Goal: Check status: Check status

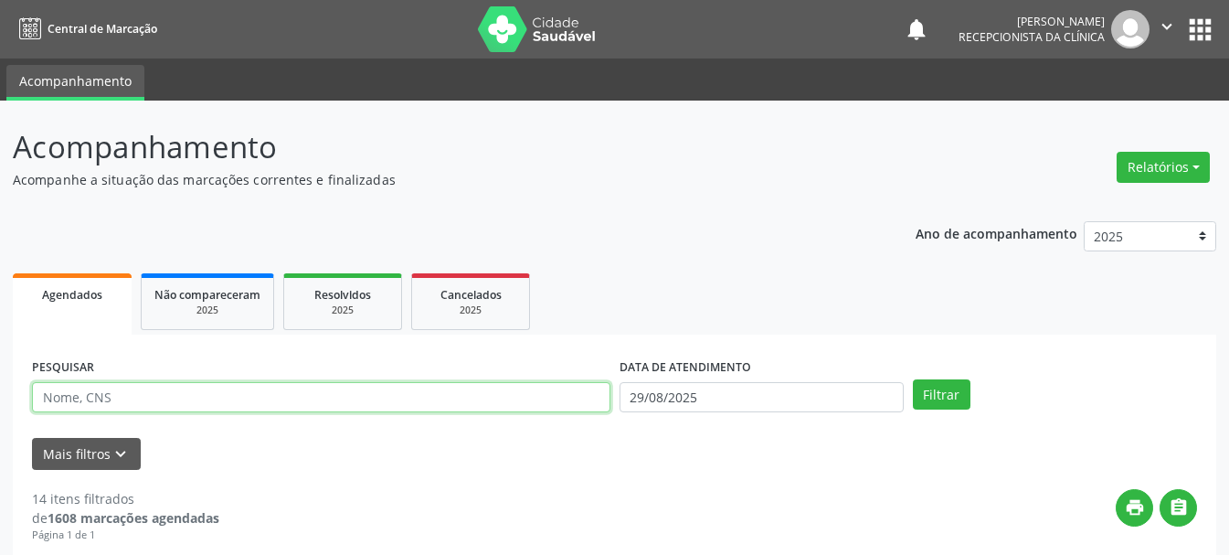
click at [387, 401] on input "text" at bounding box center [321, 397] width 578 height 31
type input "706401172804184"
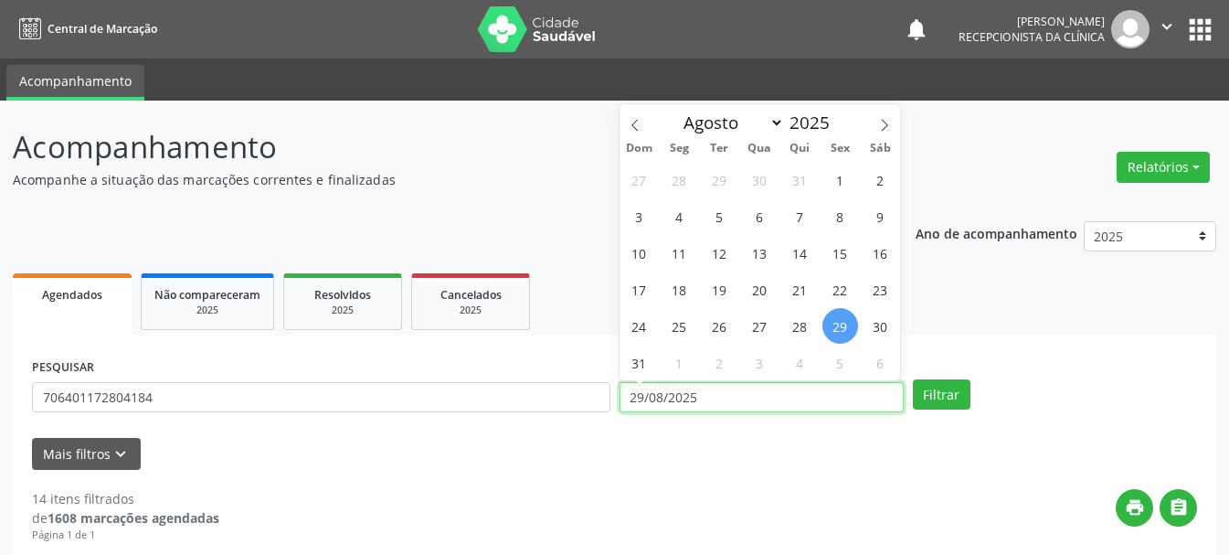
click at [775, 389] on input "29/08/2025" at bounding box center [761, 397] width 284 height 31
click at [682, 366] on span "1" at bounding box center [679, 362] width 36 height 36
type input "[DATE]"
click at [682, 366] on span "1" at bounding box center [679, 362] width 36 height 36
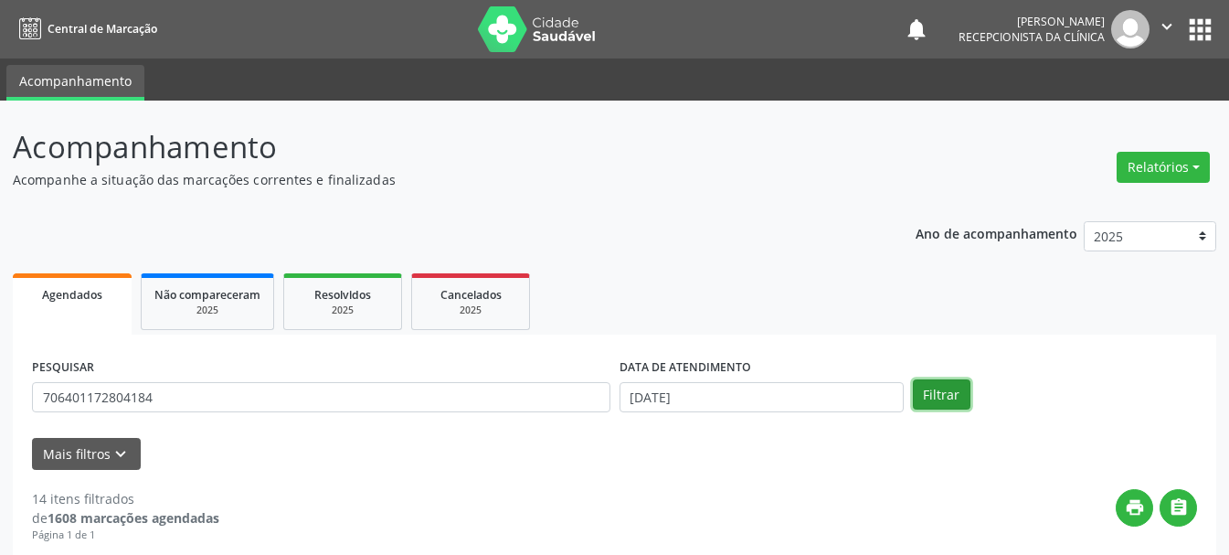
click at [955, 400] on button "Filtrar" at bounding box center [942, 394] width 58 height 31
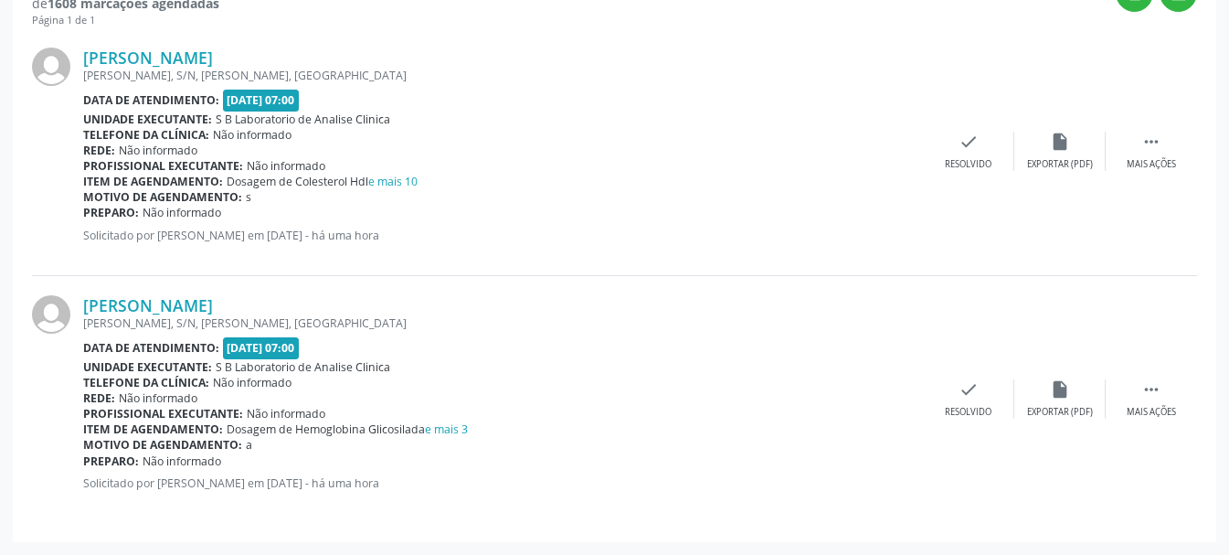
scroll to position [423, 0]
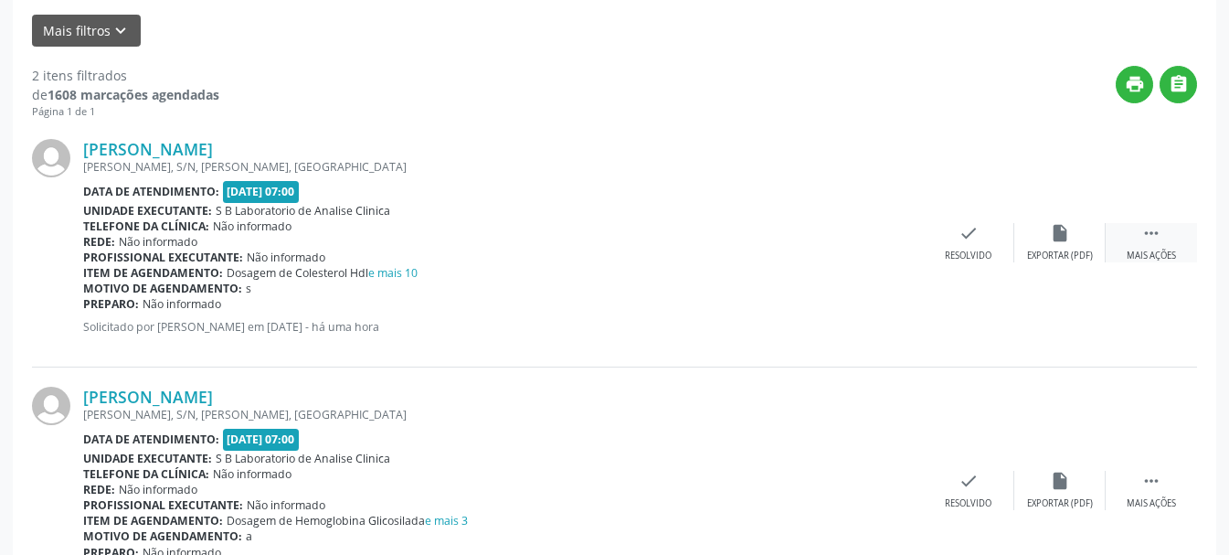
click at [1140, 249] on div " Mais ações" at bounding box center [1150, 242] width 91 height 39
click at [877, 243] on icon "print" at bounding box center [877, 233] width 20 height 20
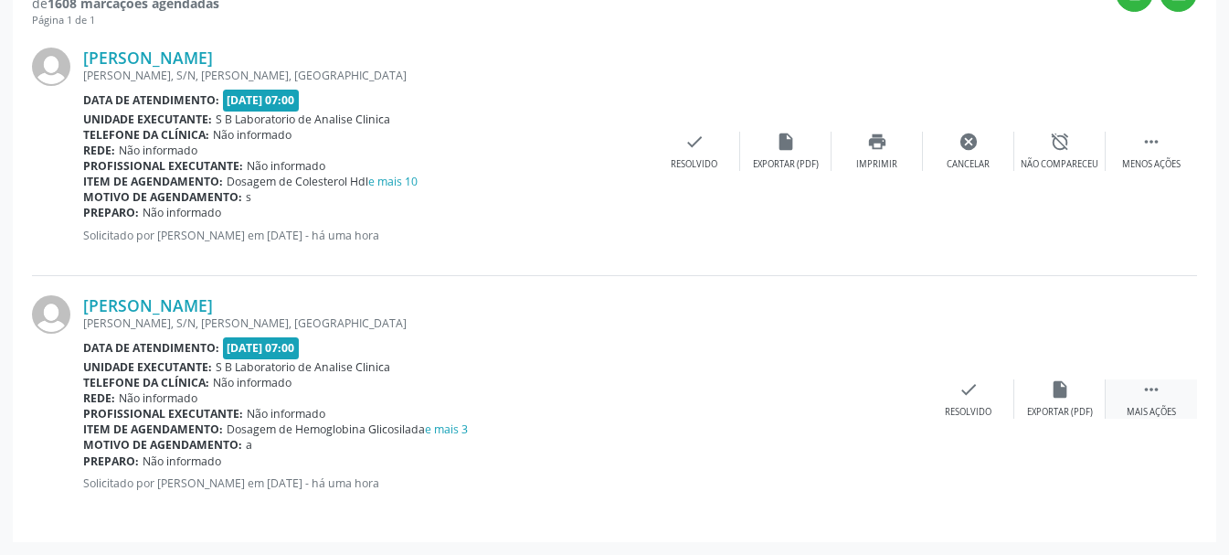
click at [1141, 400] on div " Mais ações" at bounding box center [1150, 398] width 91 height 39
click at [881, 403] on div "print Imprimir" at bounding box center [876, 398] width 91 height 39
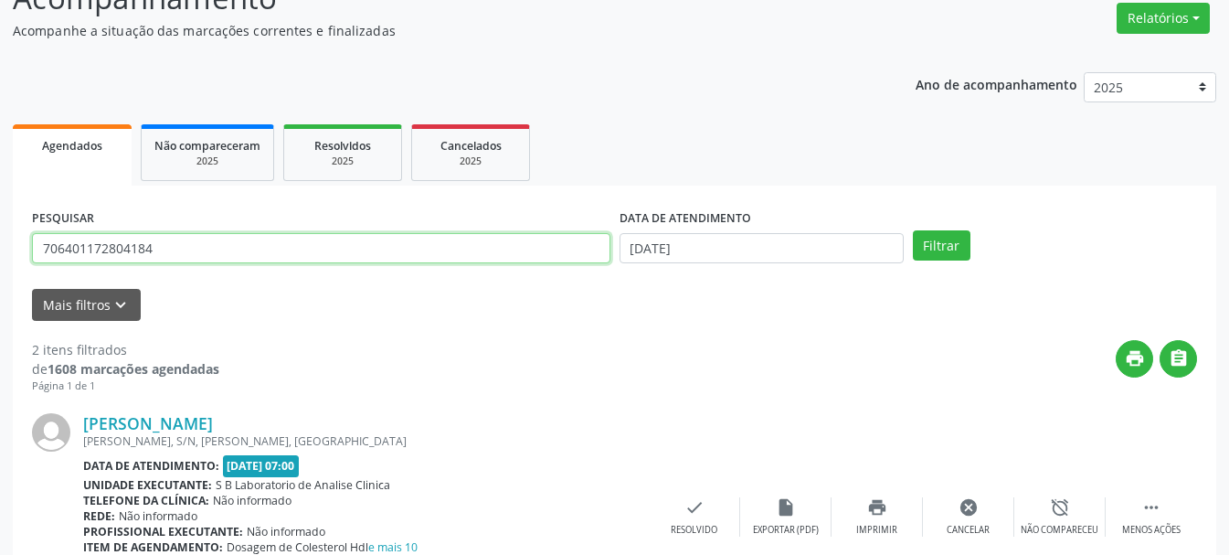
drag, startPoint x: 195, startPoint y: 252, endPoint x: 35, endPoint y: 250, distance: 159.9
click at [35, 250] on input "706401172804184" at bounding box center [321, 248] width 578 height 31
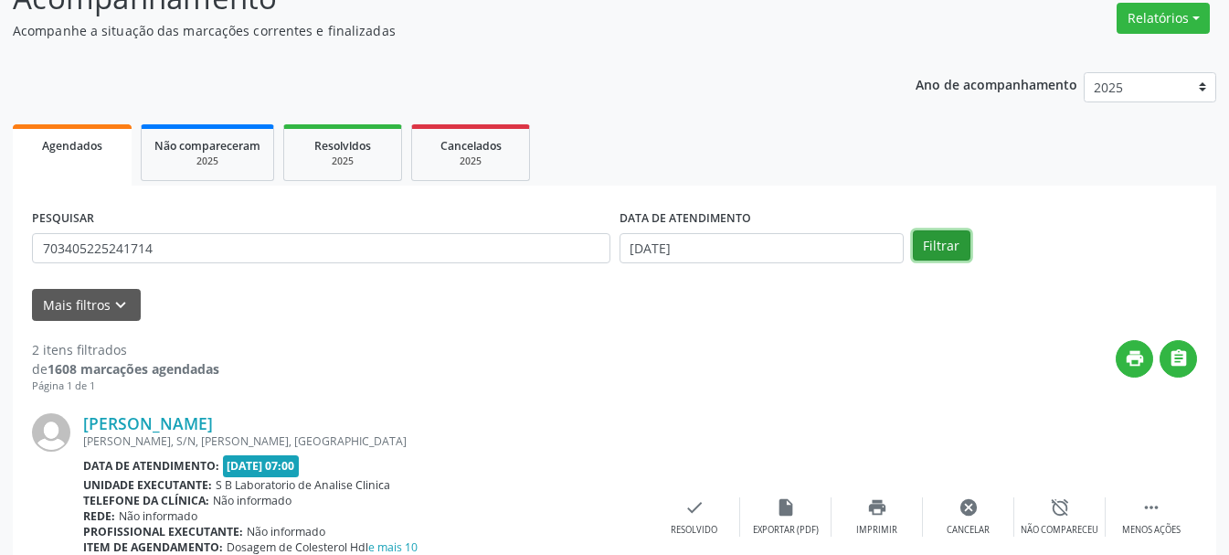
click at [943, 249] on button "Filtrar" at bounding box center [942, 245] width 58 height 31
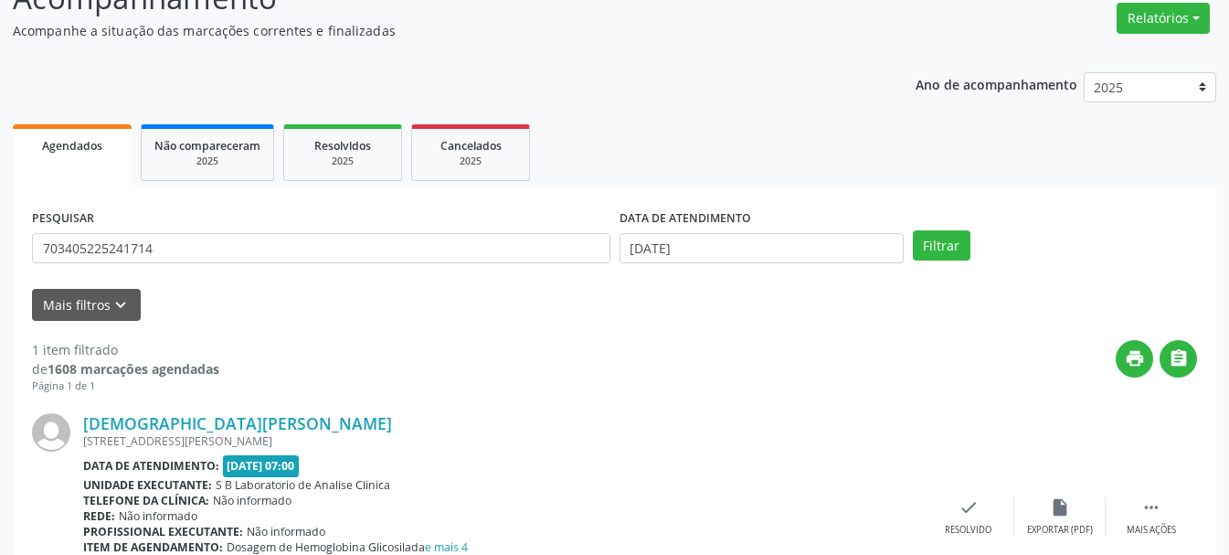
scroll to position [267, 0]
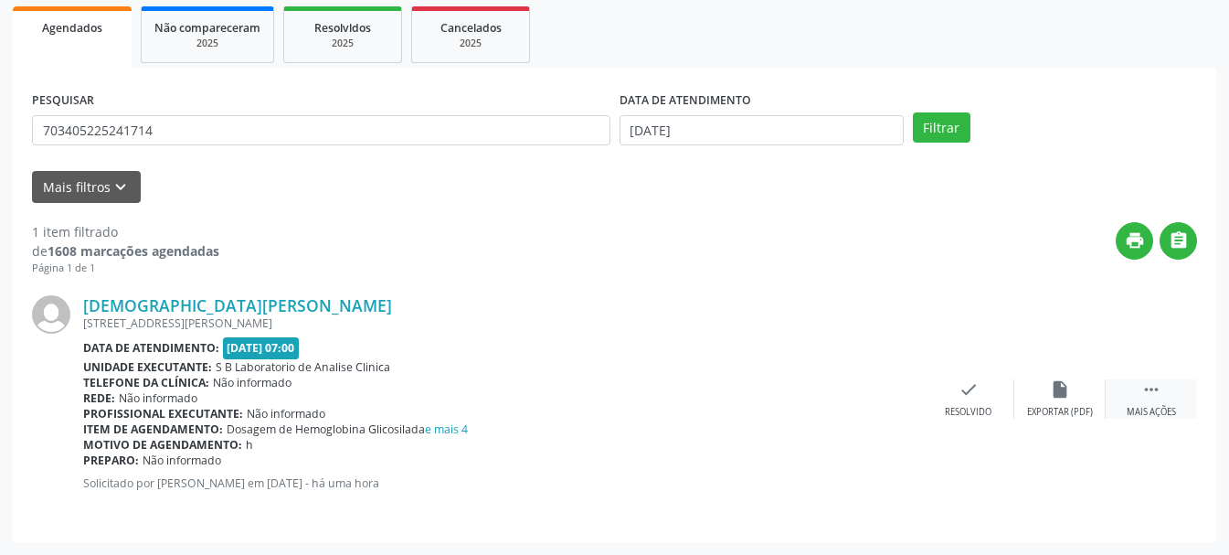
click at [1146, 381] on icon "" at bounding box center [1151, 389] width 20 height 20
click at [868, 400] on div "print Imprimir" at bounding box center [876, 398] width 91 height 39
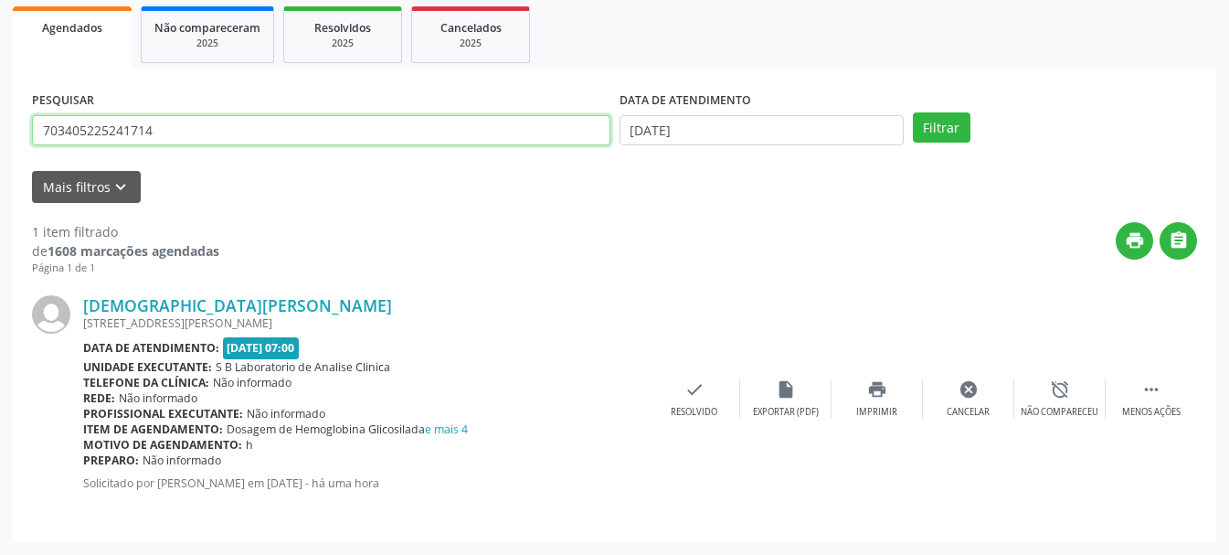
drag, startPoint x: 196, startPoint y: 141, endPoint x: 26, endPoint y: 142, distance: 170.8
click at [26, 142] on div "PESQUISAR 703405225241714 DATA DE ATENDIMENTO [DATE] Filtrar UNIDADE DE REFERÊN…" at bounding box center [614, 305] width 1203 height 474
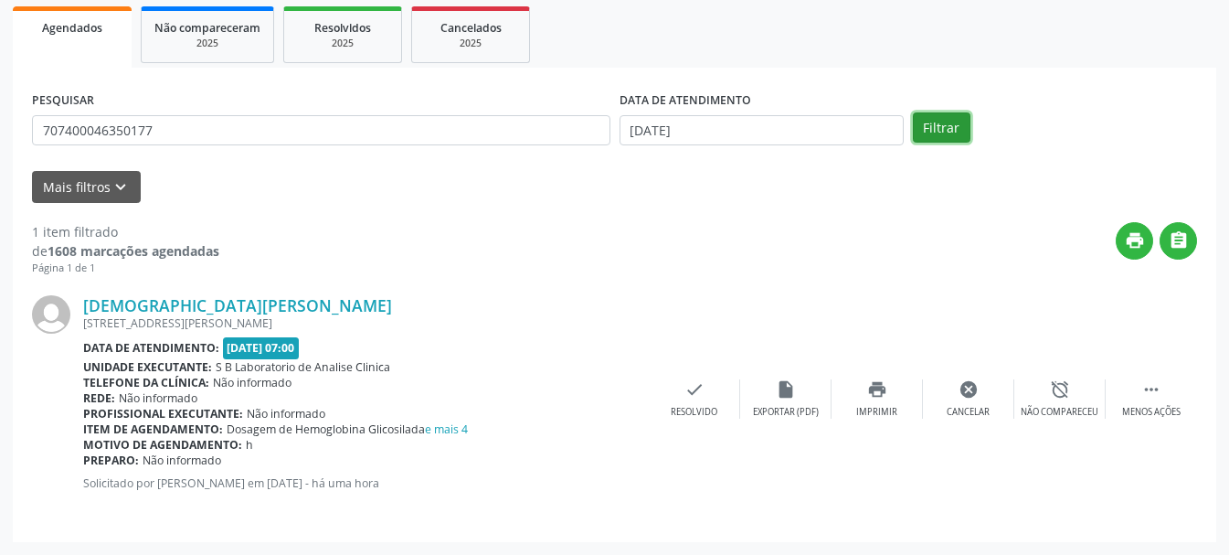
click at [937, 127] on button "Filtrar" at bounding box center [942, 127] width 58 height 31
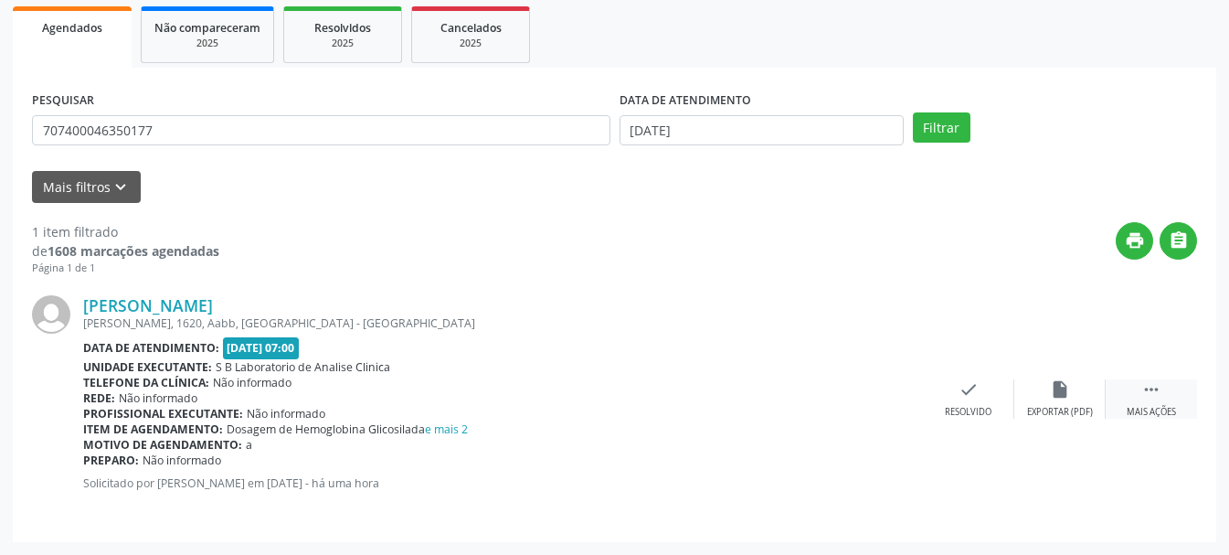
click at [1132, 383] on div " Mais ações" at bounding box center [1150, 398] width 91 height 39
click at [883, 396] on icon "print" at bounding box center [877, 389] width 20 height 20
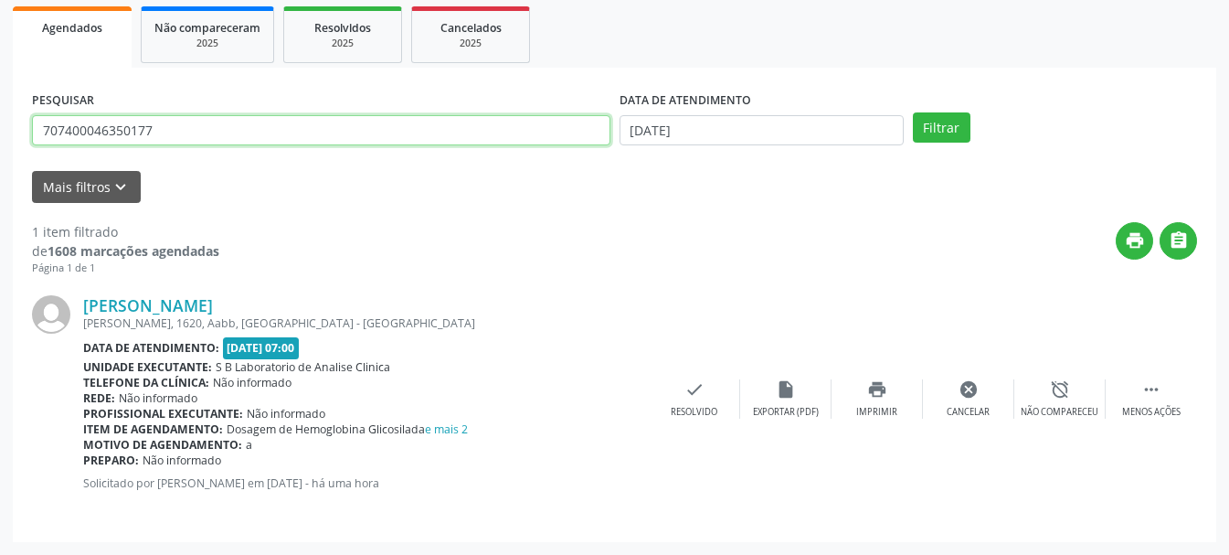
drag, startPoint x: 287, startPoint y: 138, endPoint x: 0, endPoint y: 166, distance: 288.3
click at [0, 166] on div "Acompanhamento Acompanhe a situação das marcações correntes e finalizadas Relat…" at bounding box center [614, 194] width 1229 height 721
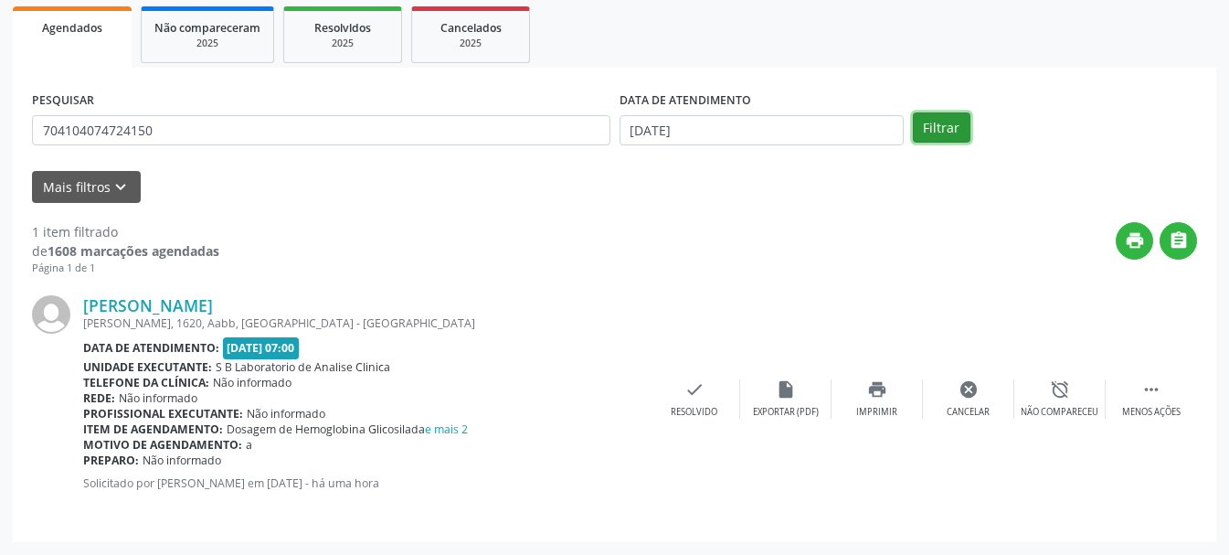
click at [938, 132] on button "Filtrar" at bounding box center [942, 127] width 58 height 31
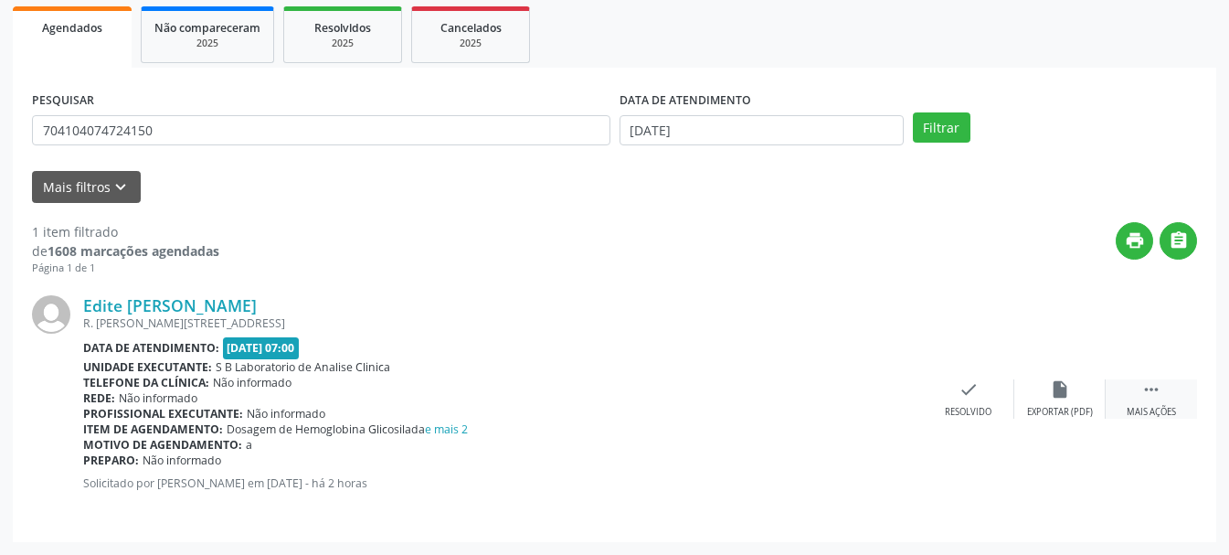
click at [1141, 396] on icon "" at bounding box center [1151, 389] width 20 height 20
click at [877, 404] on div "print Imprimir" at bounding box center [876, 398] width 91 height 39
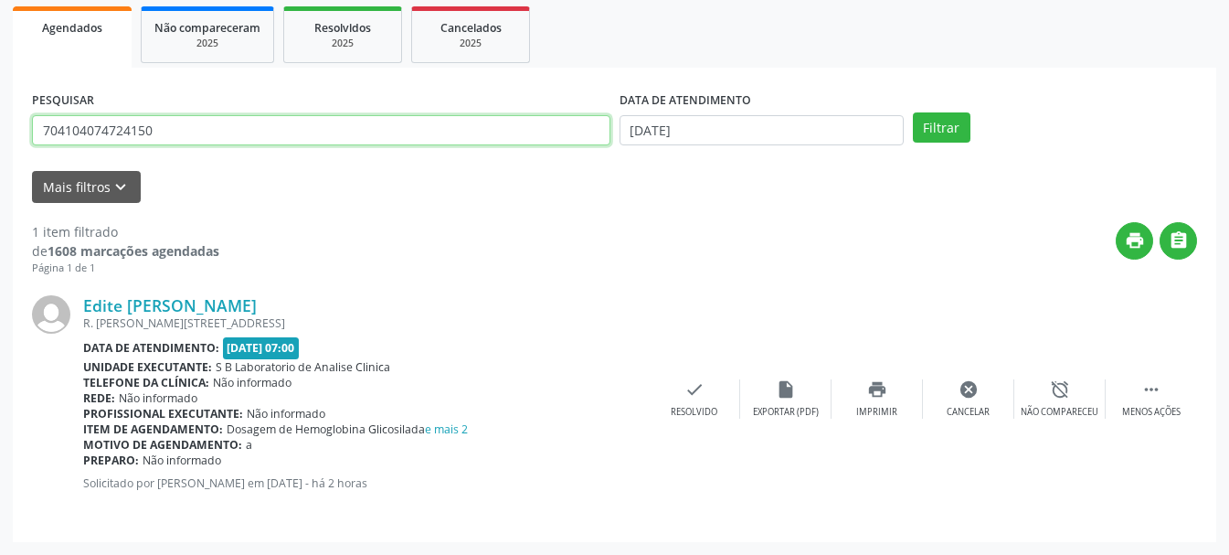
click at [389, 120] on input "704104074724150" at bounding box center [321, 130] width 578 height 31
drag, startPoint x: 387, startPoint y: 116, endPoint x: 58, endPoint y: 132, distance: 329.3
click at [58, 132] on input "704104074724150" at bounding box center [321, 130] width 578 height 31
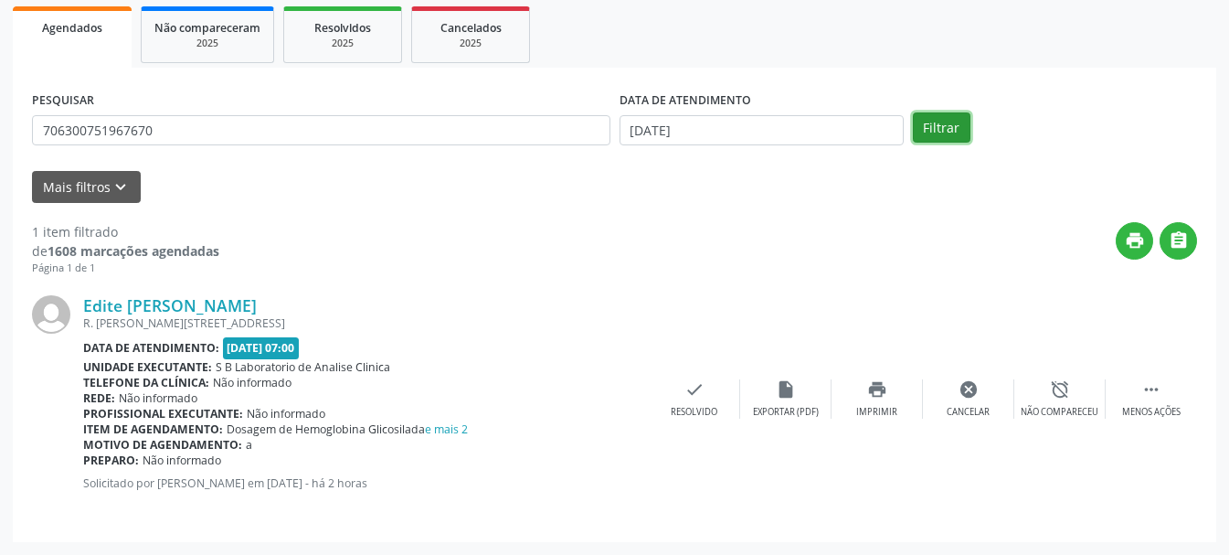
click at [943, 130] on button "Filtrar" at bounding box center [942, 127] width 58 height 31
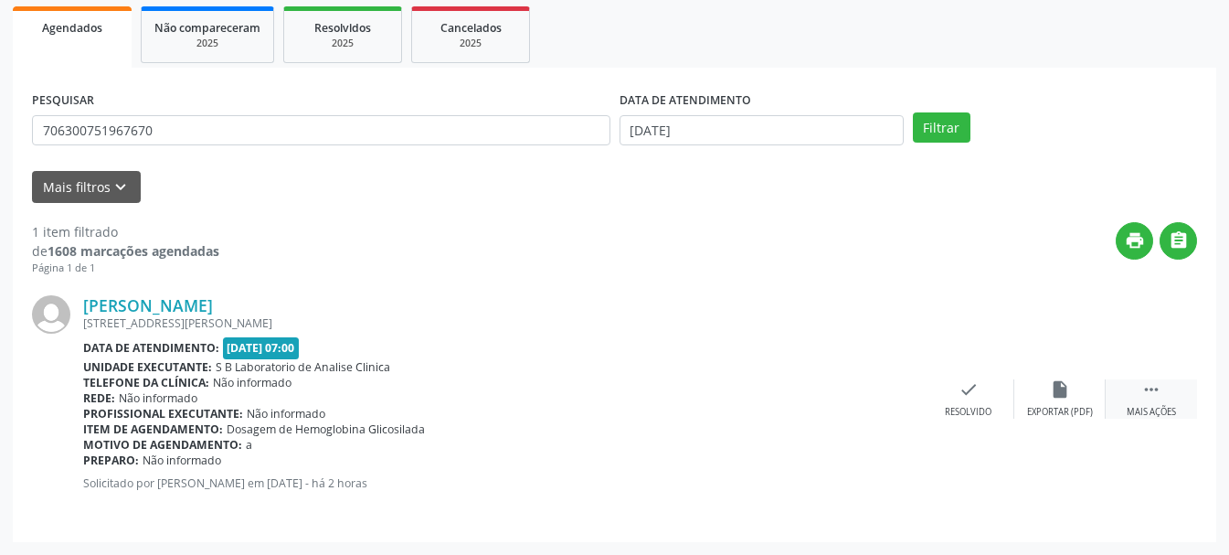
click at [1137, 393] on div " Mais ações" at bounding box center [1150, 398] width 91 height 39
click at [882, 405] on div "print Imprimir" at bounding box center [876, 398] width 91 height 39
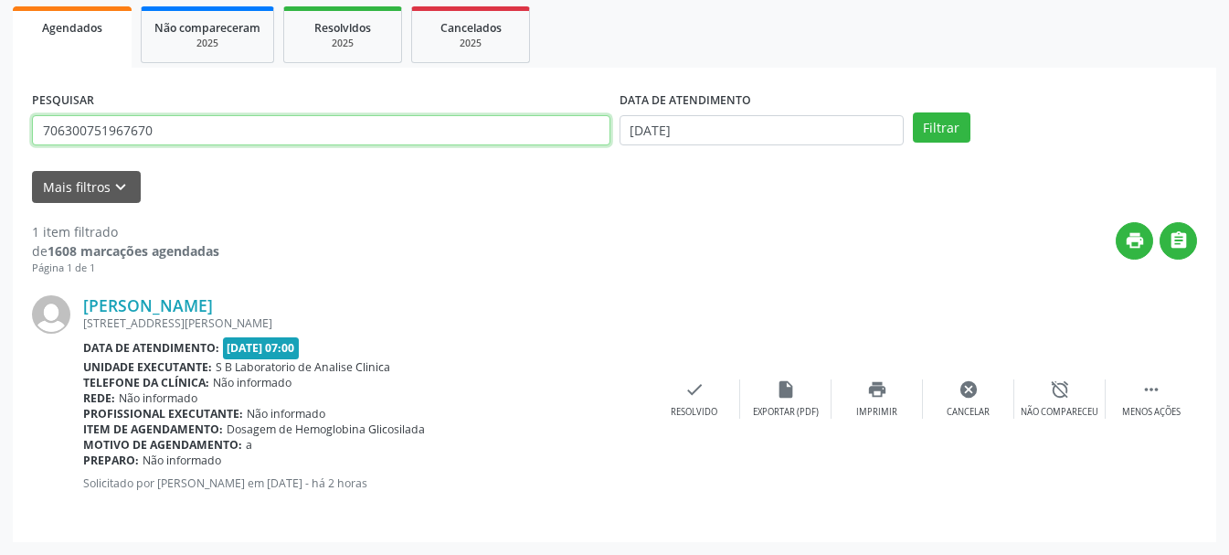
drag, startPoint x: 323, startPoint y: 131, endPoint x: 93, endPoint y: 146, distance: 230.8
click at [93, 146] on div "PESQUISAR 706300751967670" at bounding box center [320, 122] width 587 height 71
type input "7"
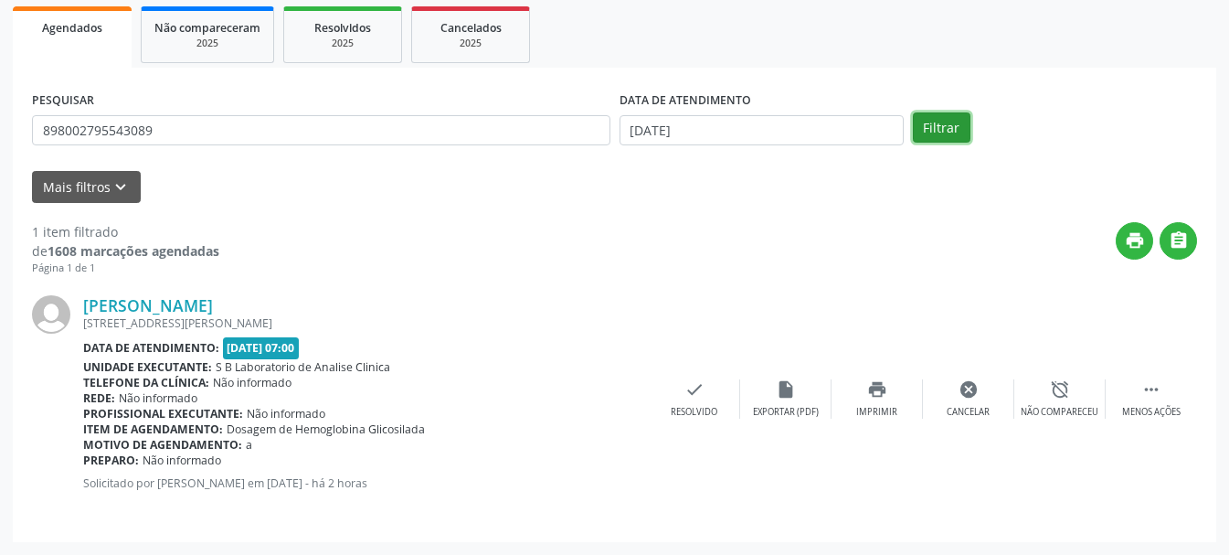
click at [939, 121] on button "Filtrar" at bounding box center [942, 127] width 58 height 31
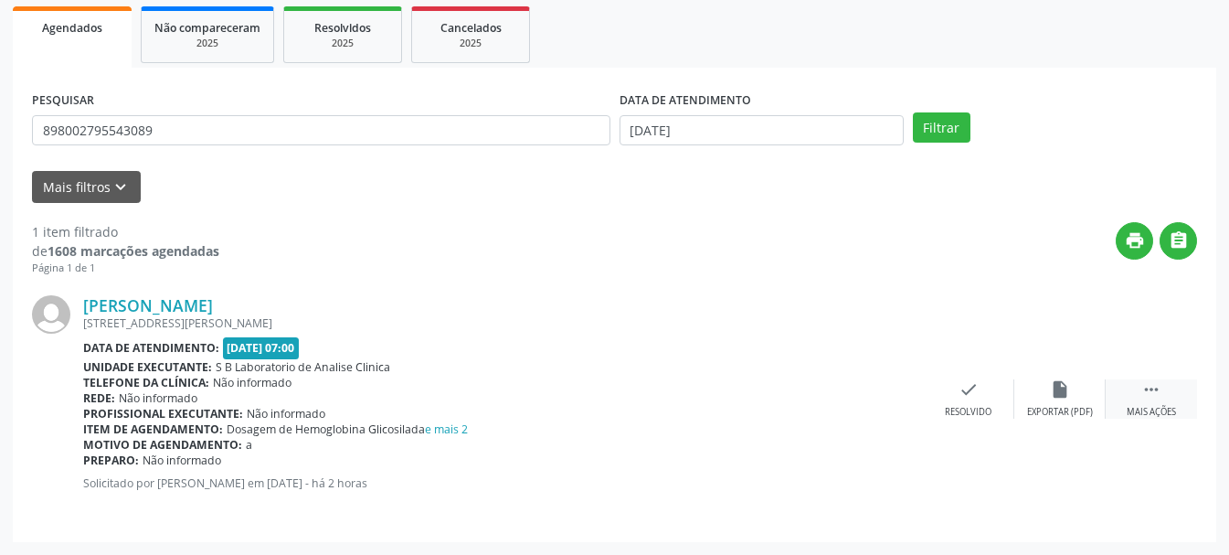
click at [1148, 402] on div " Mais ações" at bounding box center [1150, 398] width 91 height 39
click at [874, 397] on icon "print" at bounding box center [877, 389] width 20 height 20
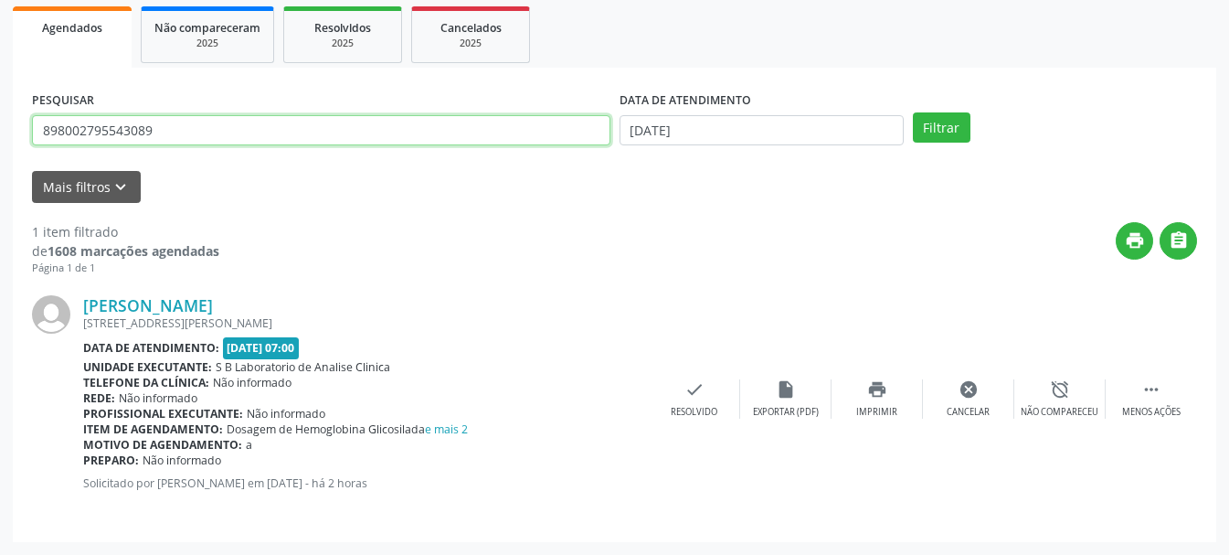
drag, startPoint x: 183, startPoint y: 134, endPoint x: 0, endPoint y: 123, distance: 183.1
click at [0, 123] on div "Acompanhamento Acompanhe a situação das marcações correntes e finalizadas Relat…" at bounding box center [614, 194] width 1229 height 721
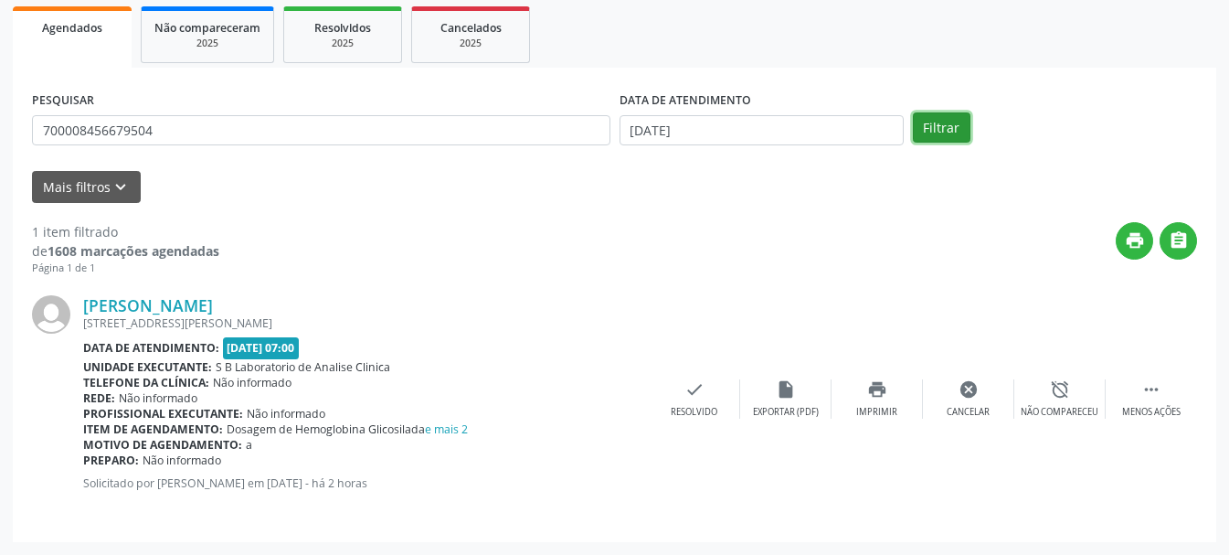
click at [951, 119] on button "Filtrar" at bounding box center [942, 127] width 58 height 31
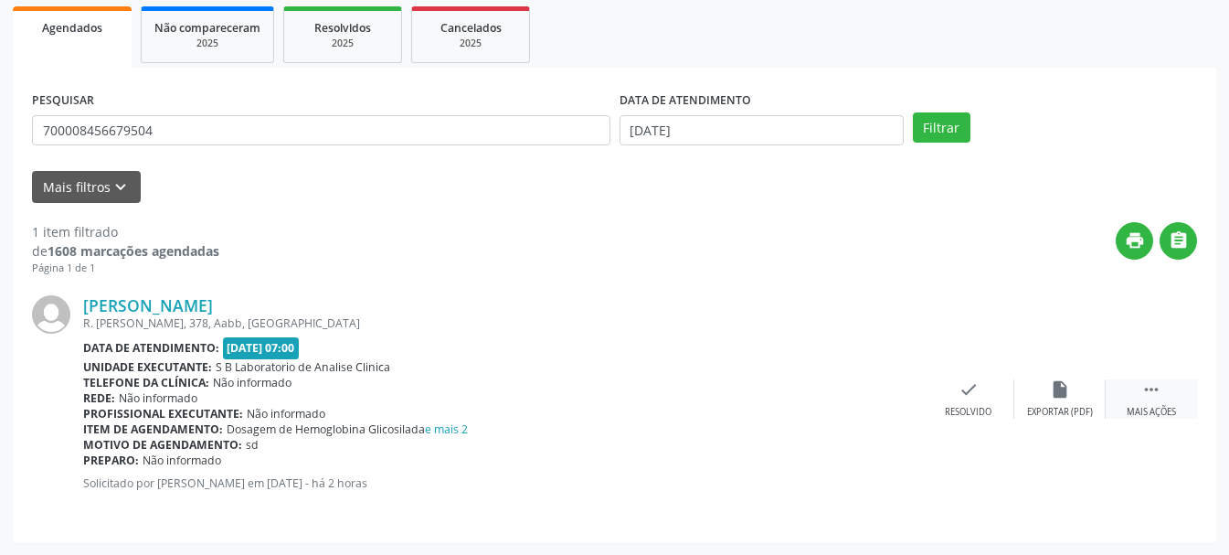
click at [1138, 395] on div " Mais ações" at bounding box center [1150, 398] width 91 height 39
click at [883, 407] on div "Imprimir" at bounding box center [876, 412] width 41 height 13
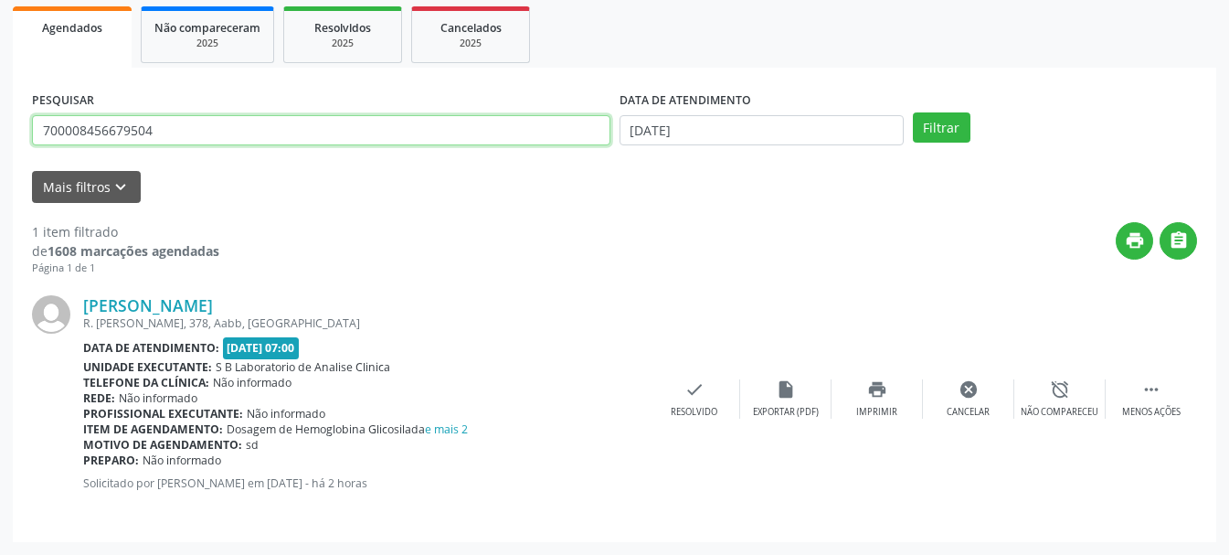
drag, startPoint x: 249, startPoint y: 134, endPoint x: 66, endPoint y: 138, distance: 182.8
click at [66, 138] on input "700008456679504" at bounding box center [321, 130] width 578 height 31
click at [913, 112] on button "Filtrar" at bounding box center [942, 127] width 58 height 31
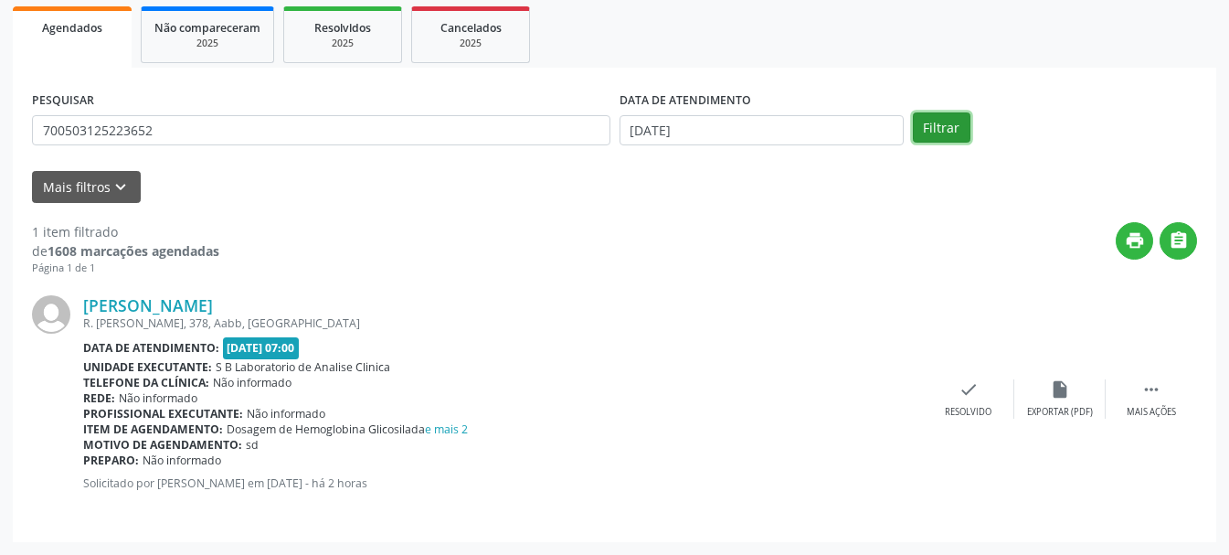
click at [957, 133] on button "Filtrar" at bounding box center [942, 127] width 58 height 31
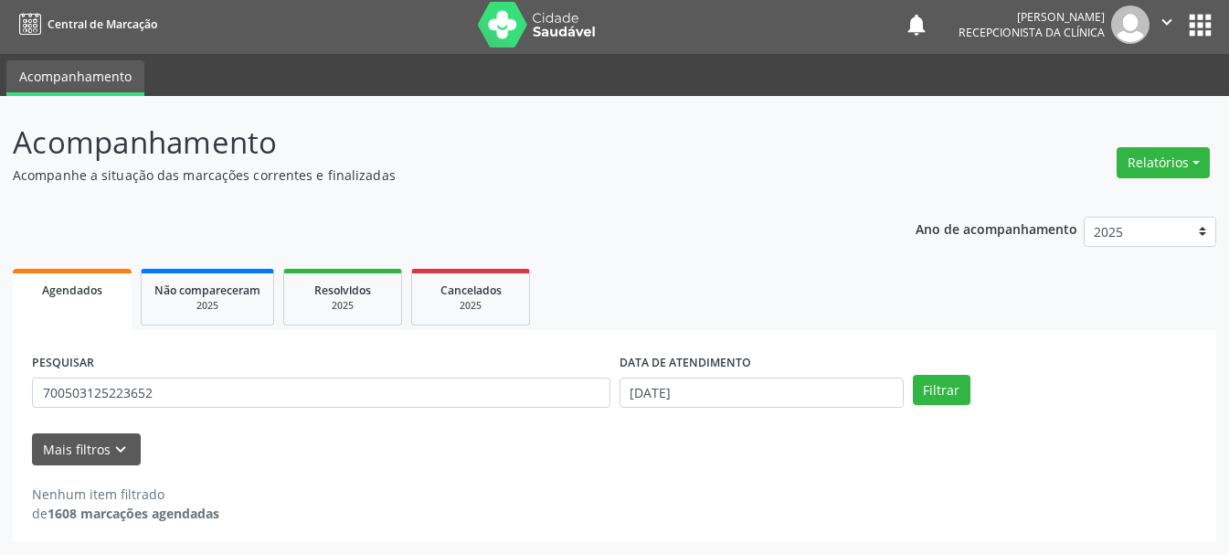
scroll to position [5, 0]
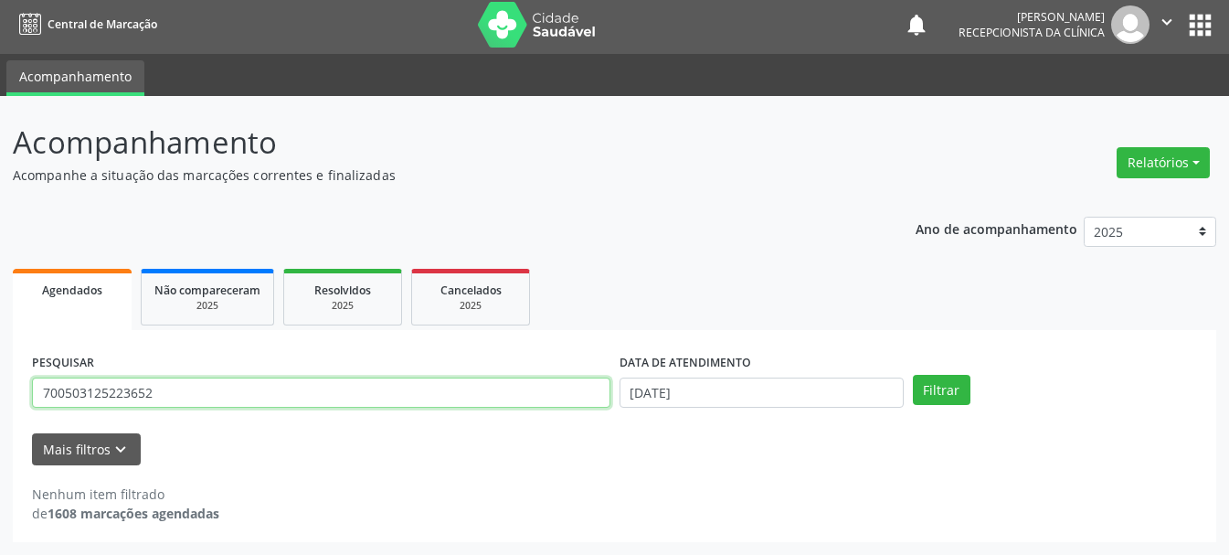
click at [327, 397] on input "700503125223652" at bounding box center [321, 392] width 578 height 31
click at [121, 395] on input "700503125223652" at bounding box center [321, 392] width 578 height 31
click at [204, 387] on input "700503125223652" at bounding box center [321, 392] width 578 height 31
click at [44, 391] on input "700503125223652" at bounding box center [321, 392] width 578 height 31
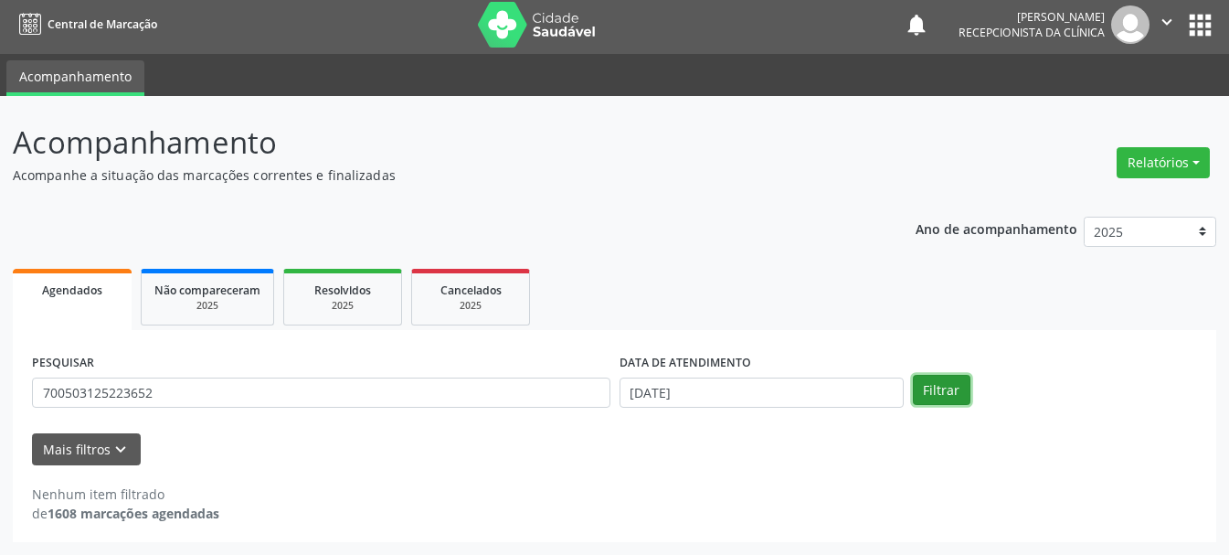
click at [921, 386] on button "Filtrar" at bounding box center [942, 390] width 58 height 31
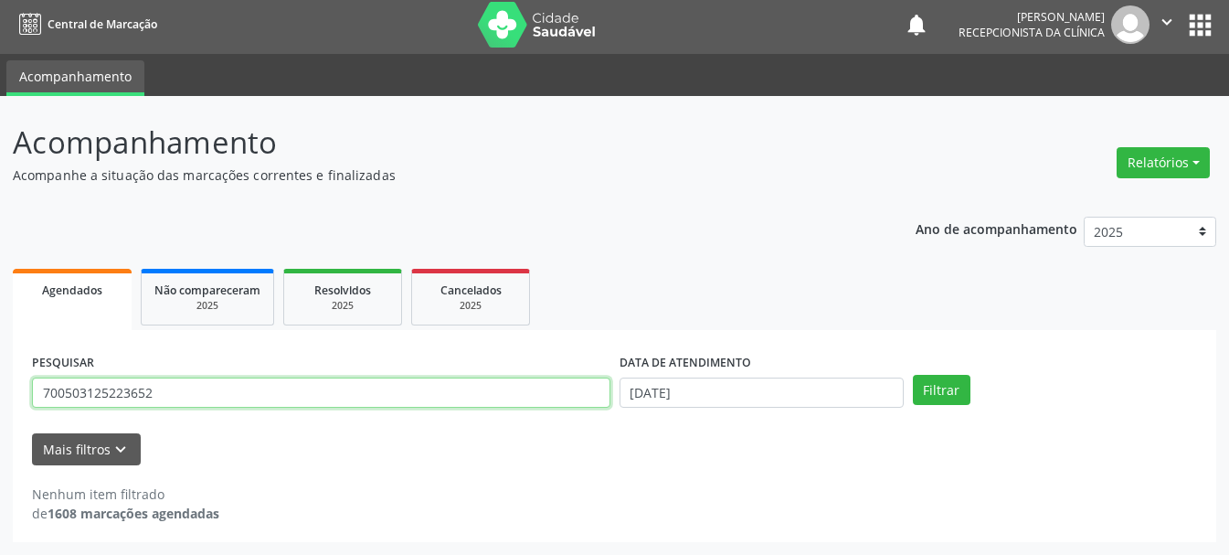
drag, startPoint x: 305, startPoint y: 407, endPoint x: 0, endPoint y: 409, distance: 305.2
click at [0, 409] on div "Acompanhamento Acompanhe a situação das marcações correntes e finalizadas Relat…" at bounding box center [614, 325] width 1229 height 459
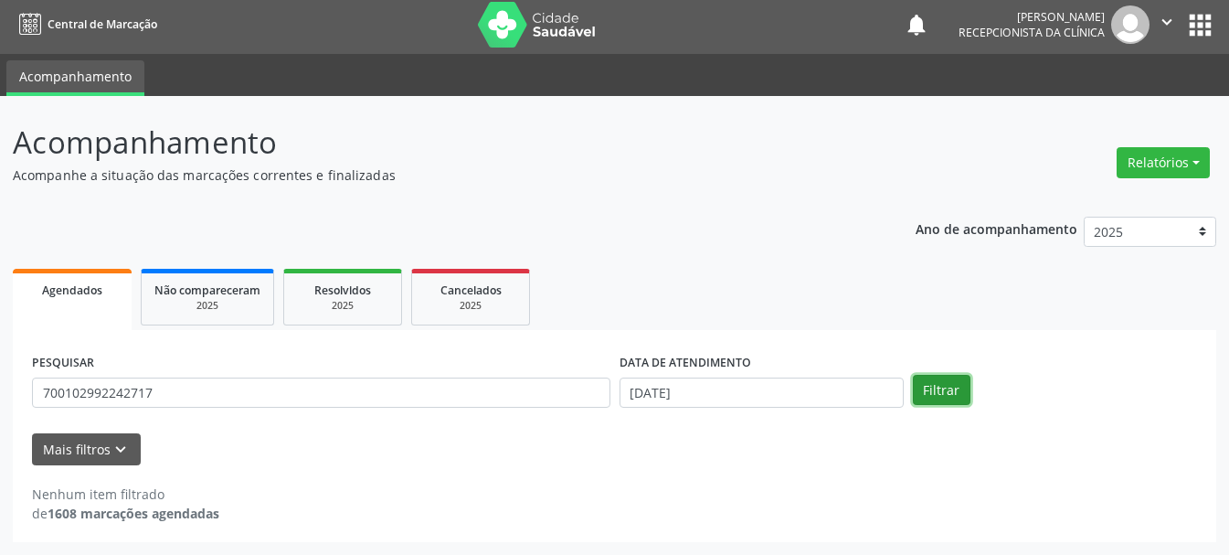
click at [929, 395] on button "Filtrar" at bounding box center [942, 390] width 58 height 31
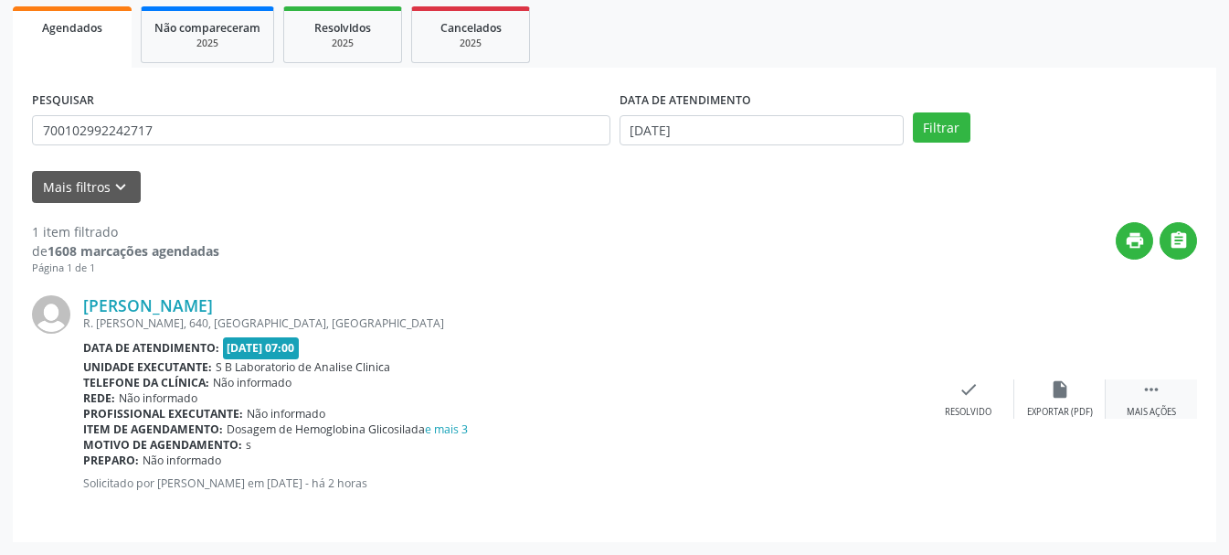
click at [1139, 396] on div " Mais ações" at bounding box center [1150, 398] width 91 height 39
click at [877, 403] on div "print Imprimir" at bounding box center [876, 398] width 91 height 39
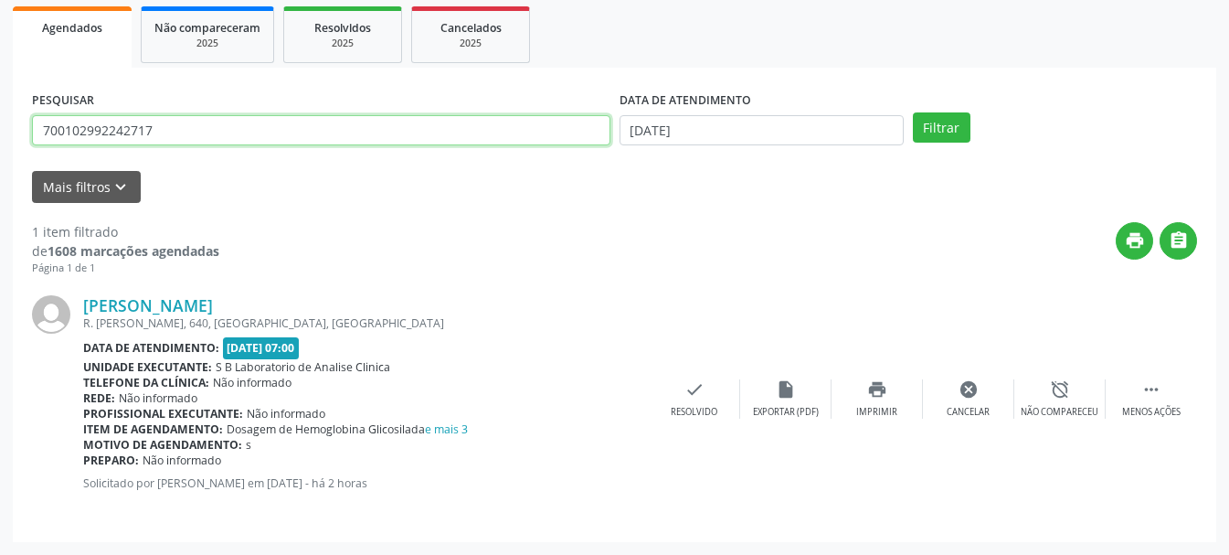
drag, startPoint x: 203, startPoint y: 130, endPoint x: 58, endPoint y: 139, distance: 144.6
click at [58, 139] on input "700102992242717" at bounding box center [321, 130] width 578 height 31
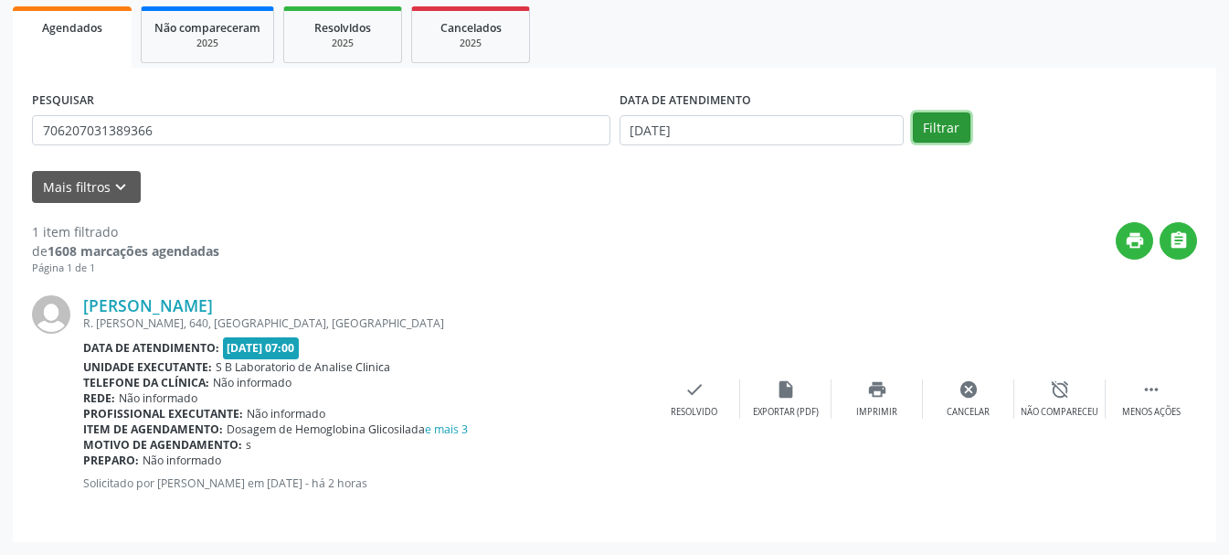
click at [933, 126] on button "Filtrar" at bounding box center [942, 127] width 58 height 31
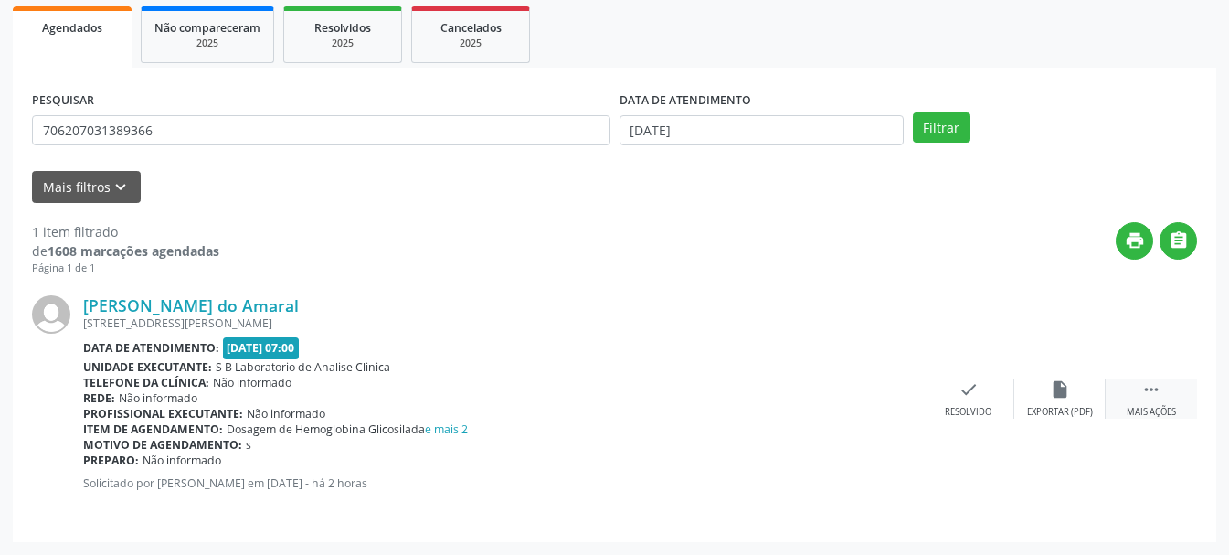
click at [1148, 391] on icon "" at bounding box center [1151, 389] width 20 height 20
click at [860, 390] on div "print Imprimir" at bounding box center [876, 398] width 91 height 39
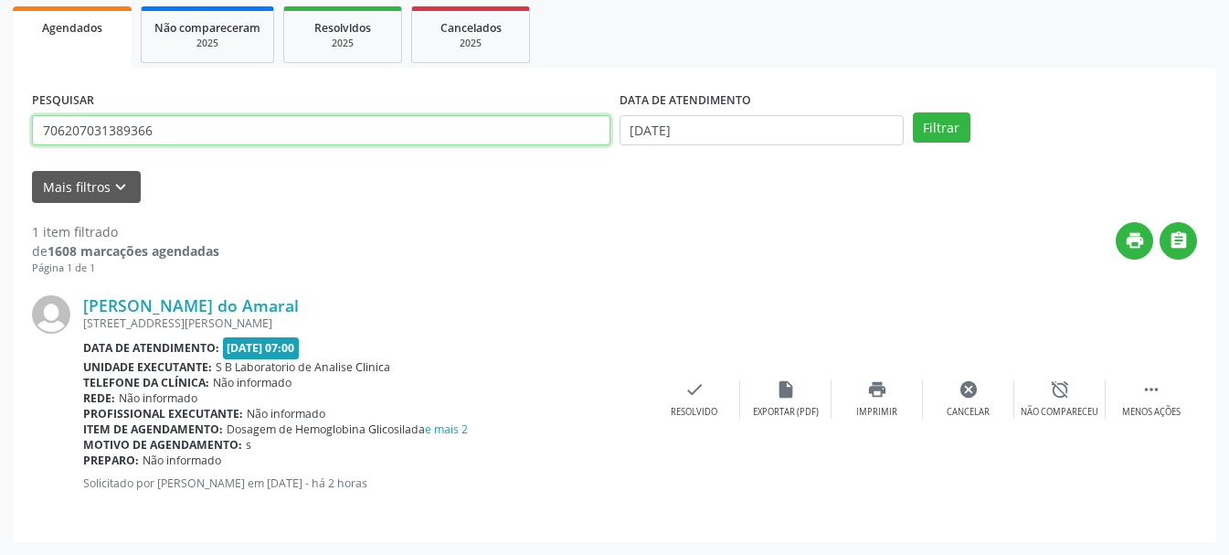
drag, startPoint x: 190, startPoint y: 136, endPoint x: 37, endPoint y: 143, distance: 153.6
click at [35, 142] on input "706207031389366" at bounding box center [321, 130] width 578 height 31
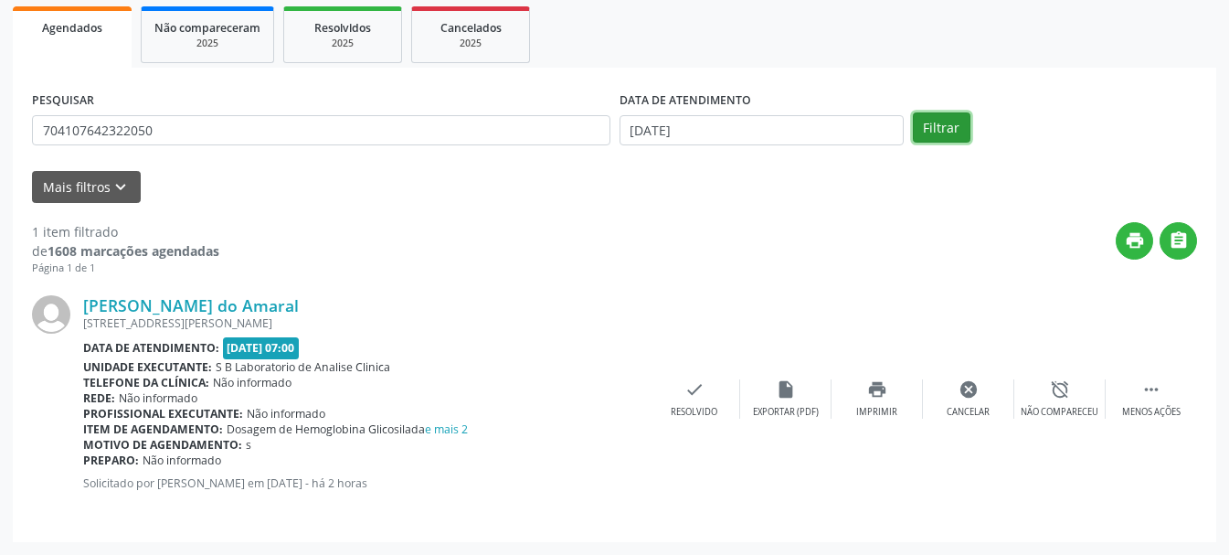
click at [963, 132] on button "Filtrar" at bounding box center [942, 127] width 58 height 31
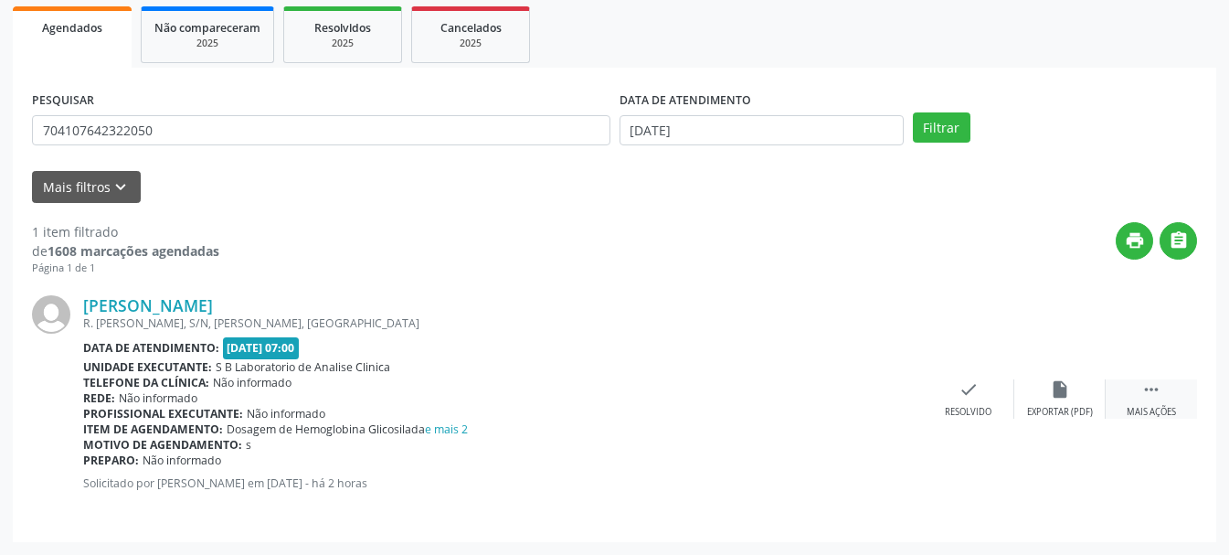
click at [1139, 401] on div " Mais ações" at bounding box center [1150, 398] width 91 height 39
click at [890, 402] on div "print Imprimir" at bounding box center [876, 398] width 91 height 39
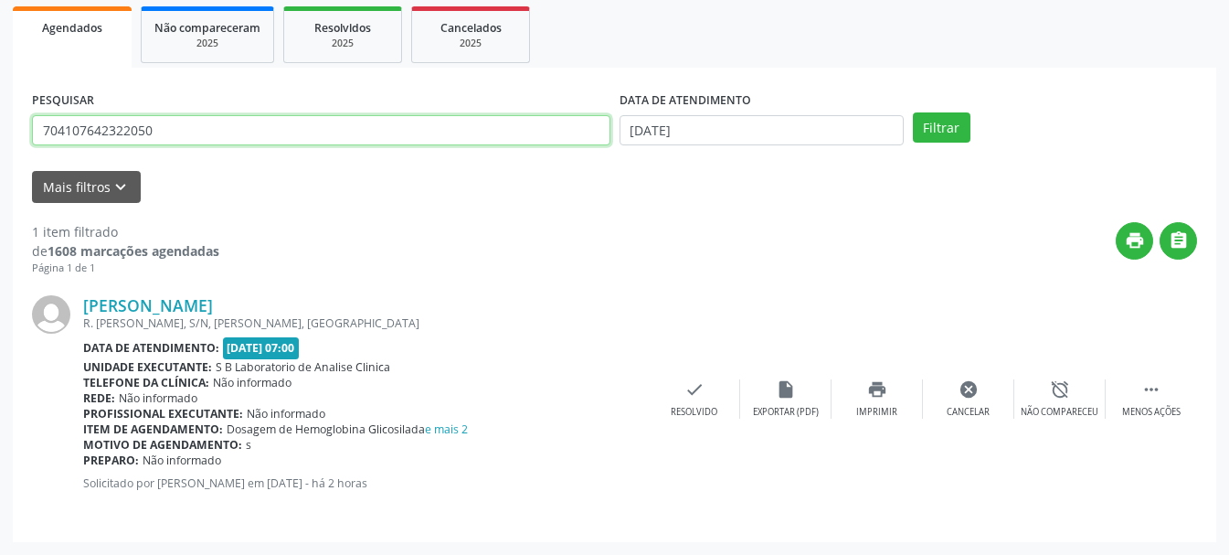
drag, startPoint x: 185, startPoint y: 135, endPoint x: 56, endPoint y: 134, distance: 129.7
click at [56, 134] on input "704107642322050" at bounding box center [321, 130] width 578 height 31
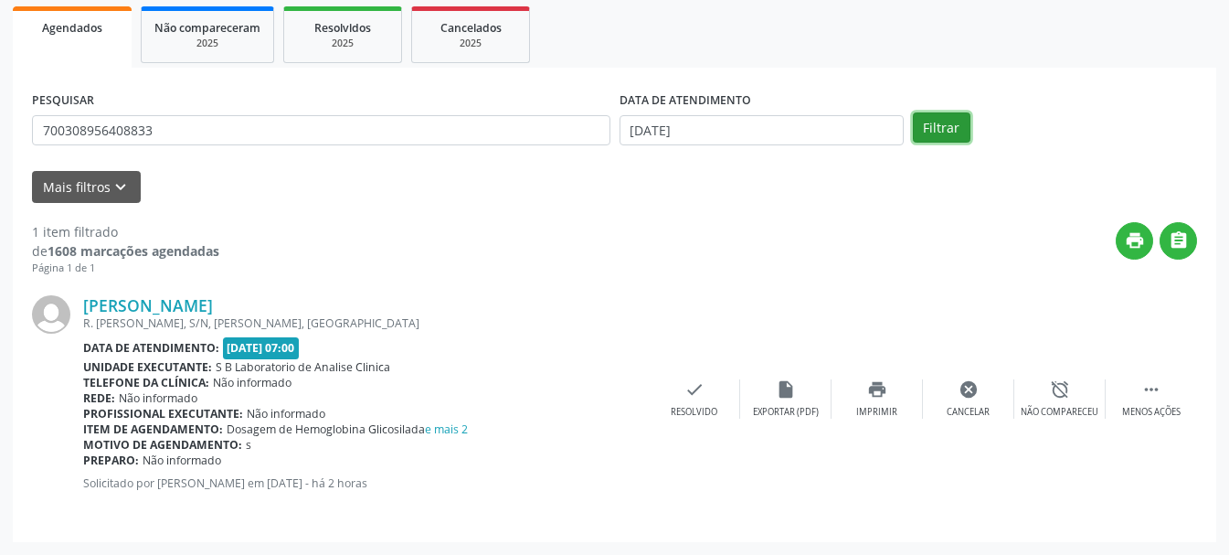
click at [938, 126] on button "Filtrar" at bounding box center [942, 127] width 58 height 31
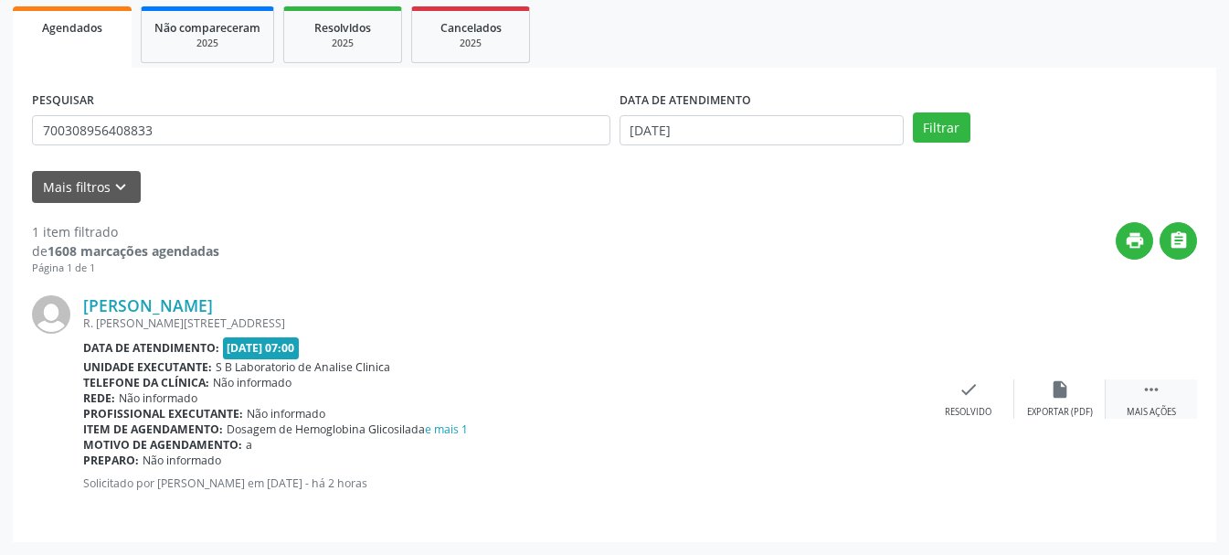
click at [1140, 395] on div " Mais ações" at bounding box center [1150, 398] width 91 height 39
click at [867, 392] on icon "print" at bounding box center [877, 389] width 20 height 20
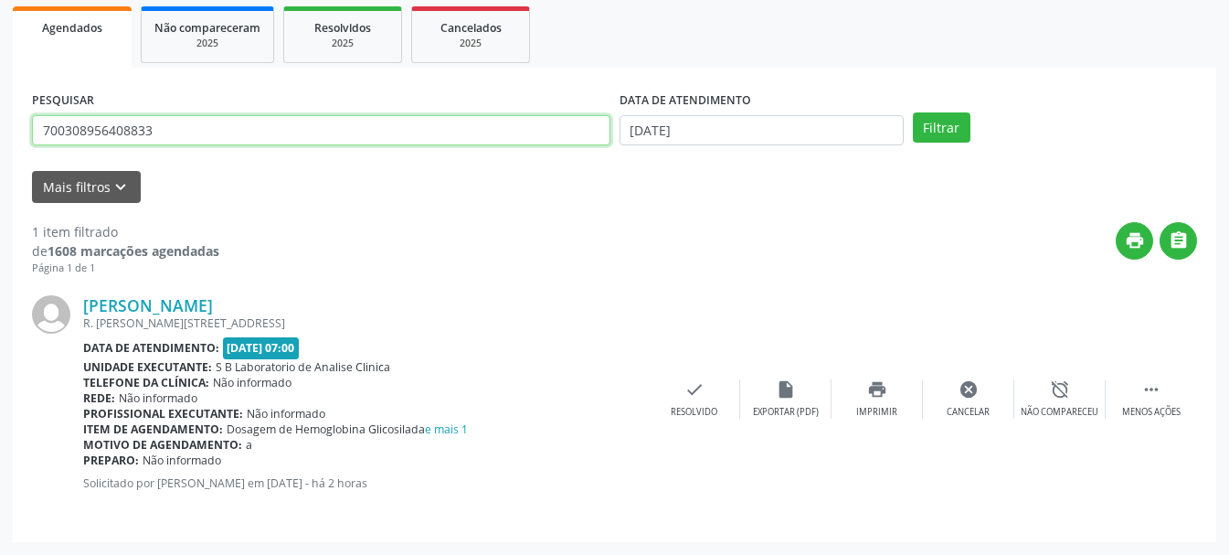
drag, startPoint x: 160, startPoint y: 137, endPoint x: 40, endPoint y: 145, distance: 120.0
click at [40, 145] on input "700308956408833" at bounding box center [321, 130] width 578 height 31
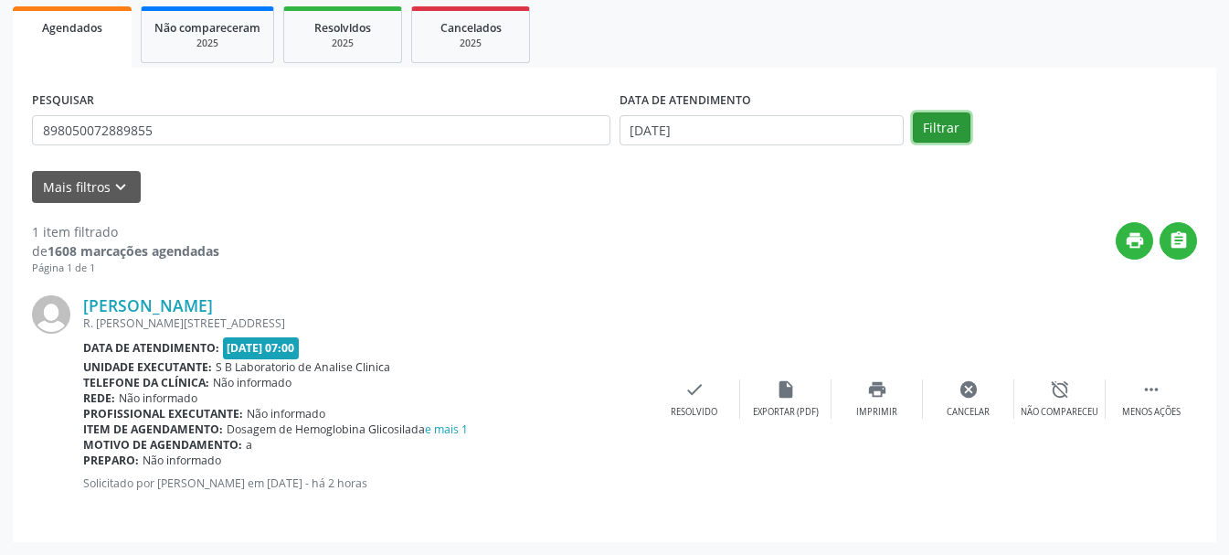
click at [961, 129] on button "Filtrar" at bounding box center [942, 127] width 58 height 31
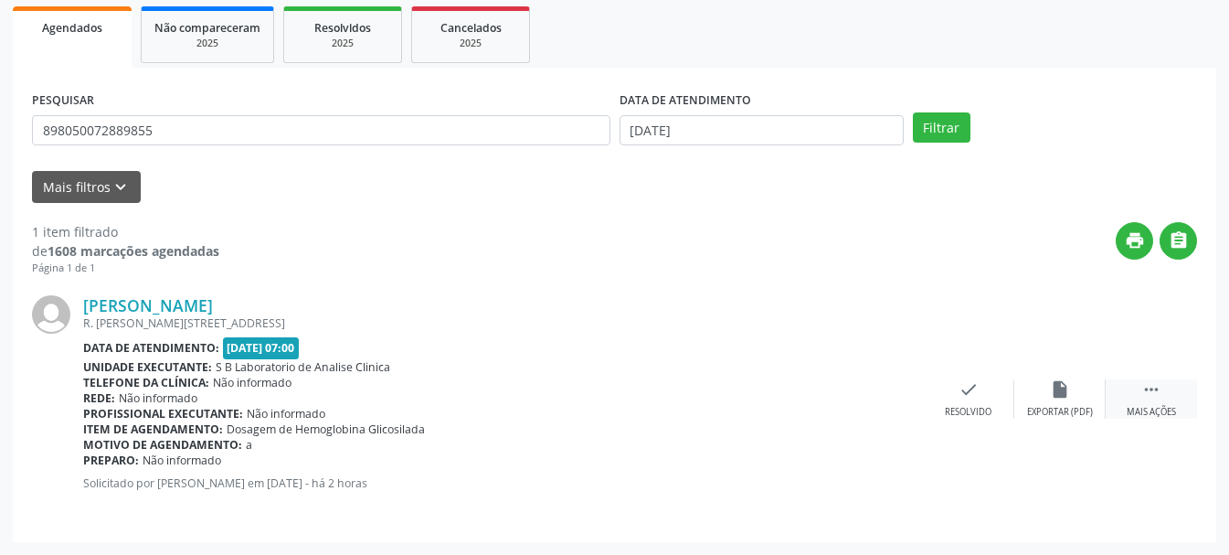
click at [1126, 390] on div " Mais ações" at bounding box center [1150, 398] width 91 height 39
click at [870, 396] on icon "print" at bounding box center [877, 389] width 20 height 20
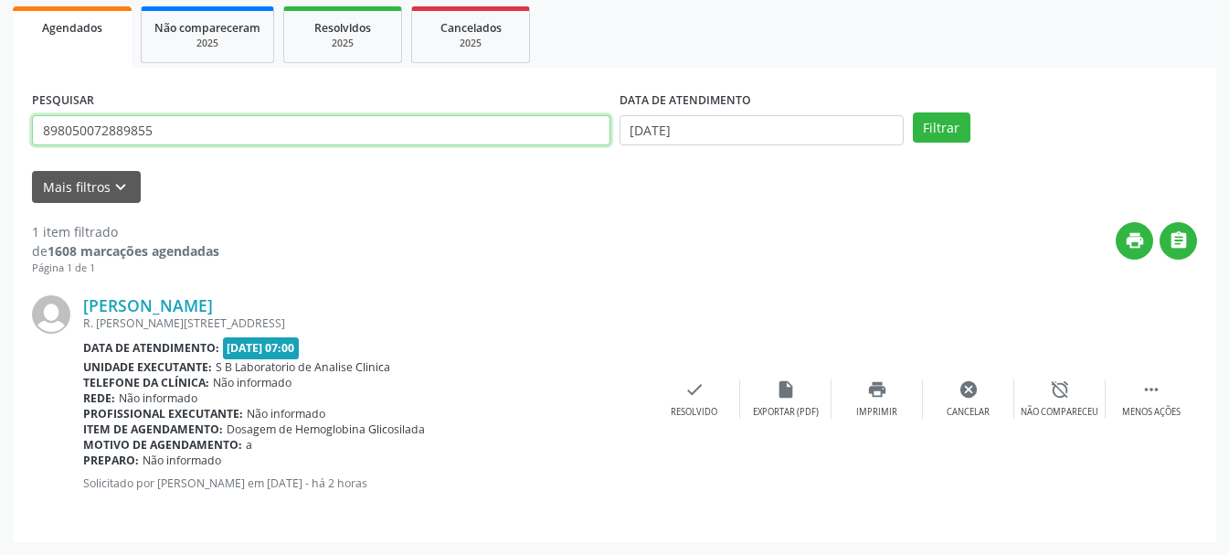
drag, startPoint x: 192, startPoint y: 137, endPoint x: 0, endPoint y: 144, distance: 192.0
click at [0, 144] on div "Acompanhamento Acompanhe a situação das marcações correntes e finalizadas Relat…" at bounding box center [614, 194] width 1229 height 721
type input "702501339108336"
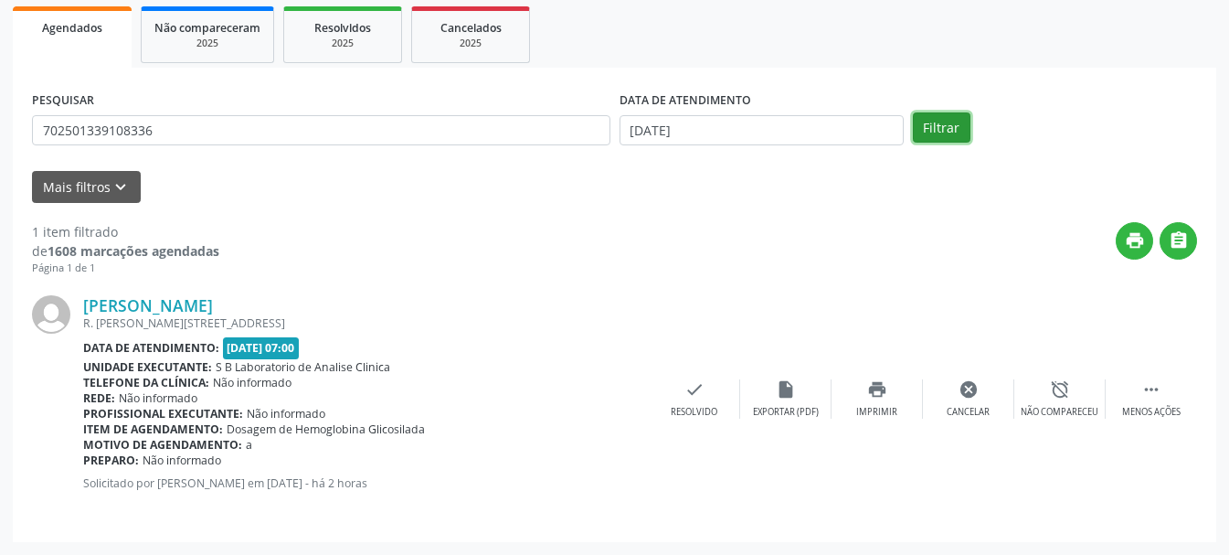
click at [941, 117] on button "Filtrar" at bounding box center [942, 127] width 58 height 31
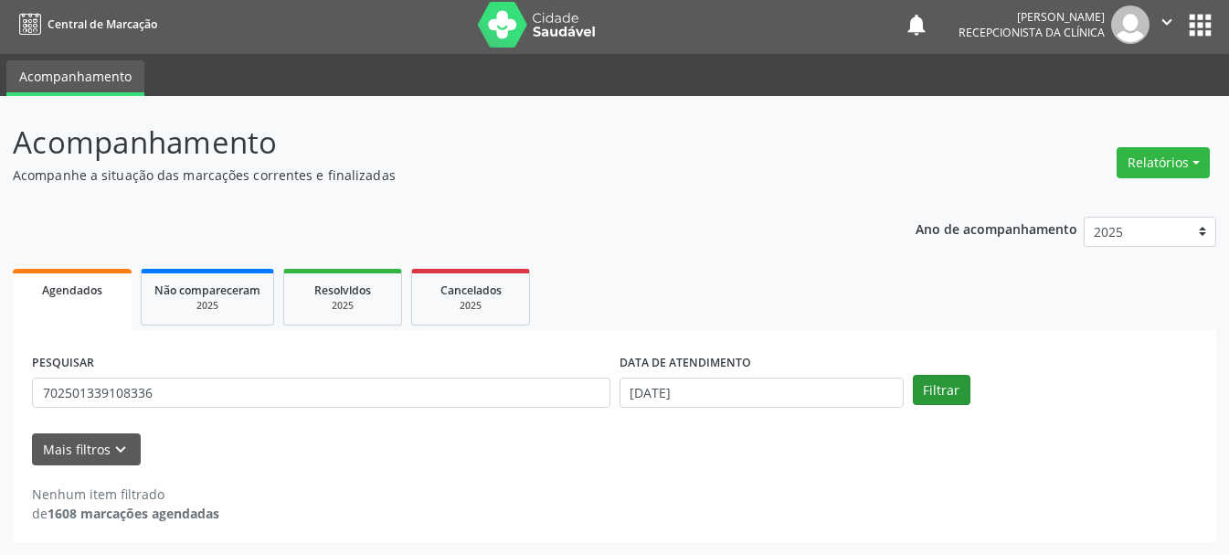
scroll to position [5, 0]
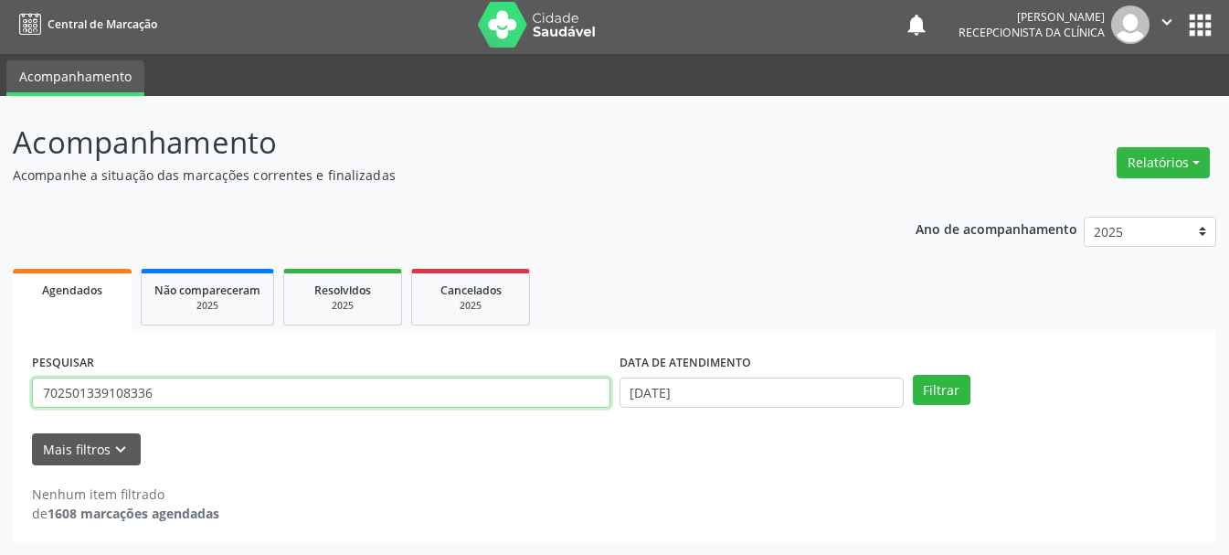
click at [69, 389] on input "702501339108336" at bounding box center [321, 392] width 578 height 31
click at [59, 394] on input "702501339108336" at bounding box center [321, 392] width 578 height 31
click at [65, 397] on input "702501339108336" at bounding box center [321, 392] width 578 height 31
click at [96, 399] on input "702501339108336" at bounding box center [321, 392] width 578 height 31
click at [126, 386] on input "702501339108336" at bounding box center [321, 392] width 578 height 31
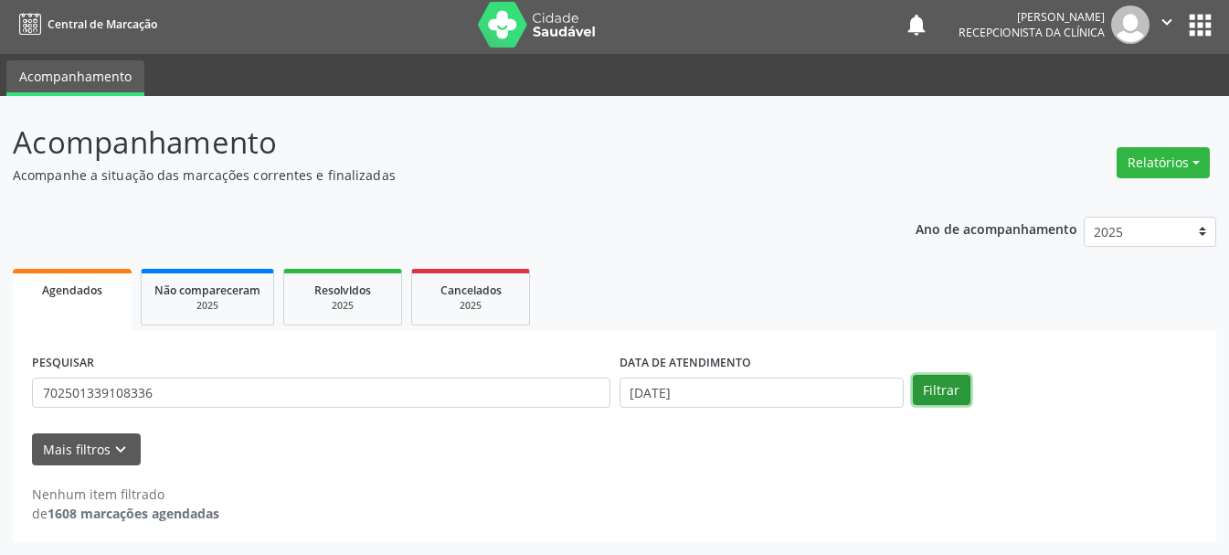
click at [960, 396] on button "Filtrar" at bounding box center [942, 390] width 58 height 31
drag, startPoint x: 328, startPoint y: 373, endPoint x: 138, endPoint y: 398, distance: 191.7
click at [138, 398] on div "PESQUISAR 702501339108336" at bounding box center [320, 384] width 587 height 71
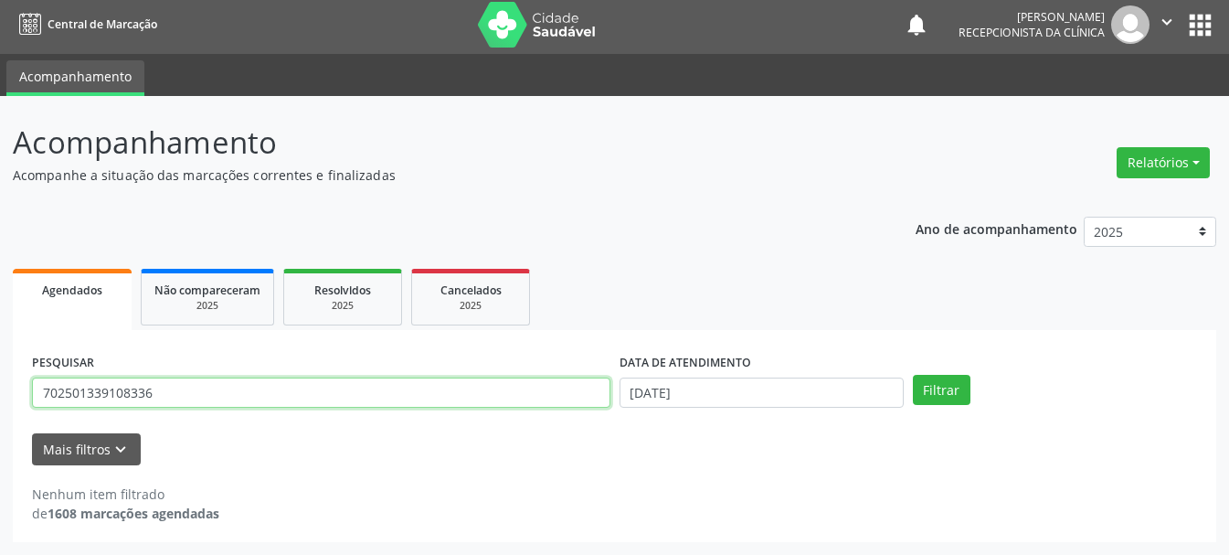
drag, startPoint x: 199, startPoint y: 379, endPoint x: 0, endPoint y: 391, distance: 199.5
click at [0, 391] on div "Acompanhamento Acompanhe a situação das marcações correntes e finalizadas Relat…" at bounding box center [614, 325] width 1229 height 459
